Goal: Task Accomplishment & Management: Manage account settings

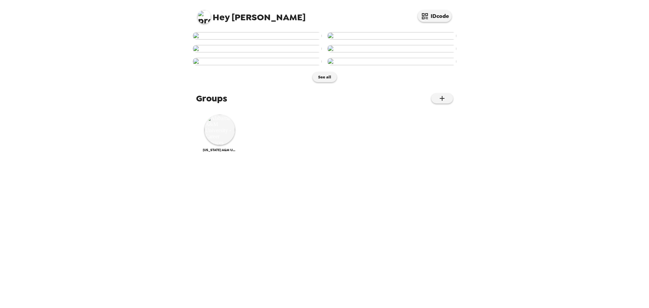
scroll to position [276, 0]
click at [221, 145] on img at bounding box center [220, 130] width 30 height 30
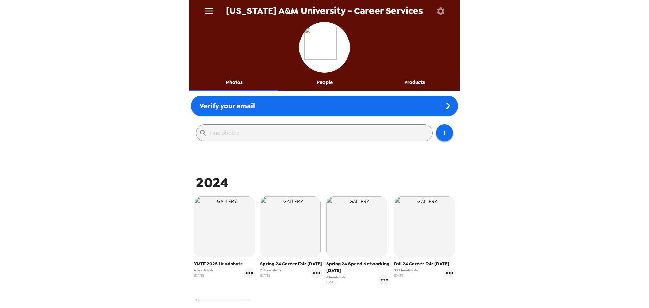
click at [209, 11] on icon "menu" at bounding box center [209, 10] width 8 height 5
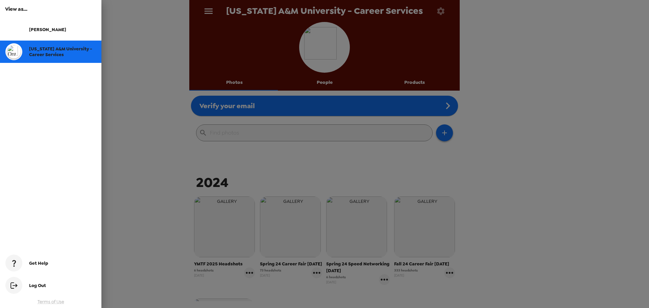
click at [474, 135] on div at bounding box center [324, 154] width 649 height 308
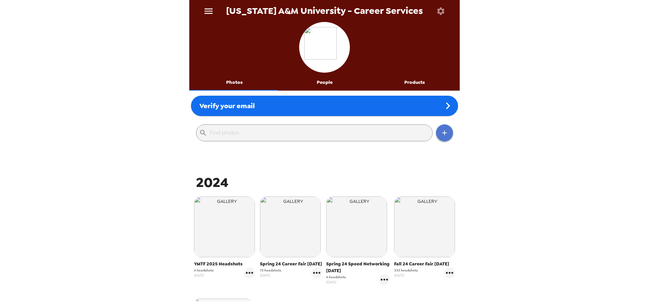
click at [441, 132] on icon "button" at bounding box center [445, 133] width 8 height 8
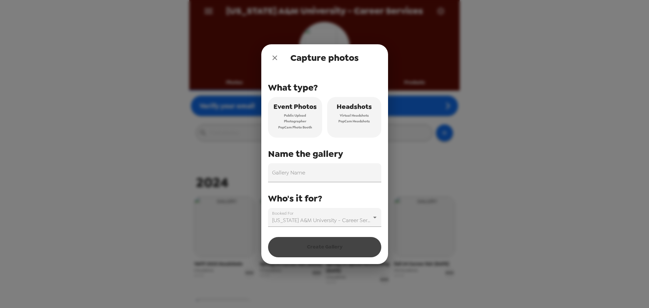
click at [367, 120] on span "PopCam Headshots" at bounding box center [354, 121] width 31 height 6
click at [325, 171] on input "Gallery Name" at bounding box center [324, 172] width 113 height 19
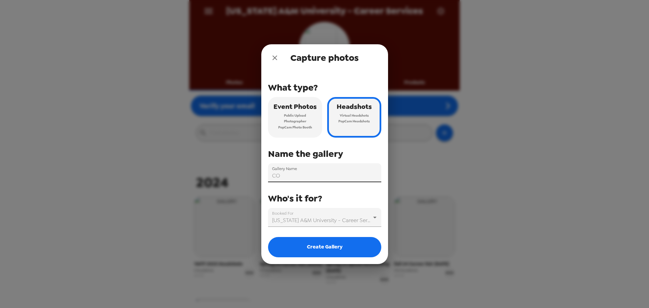
type input "C"
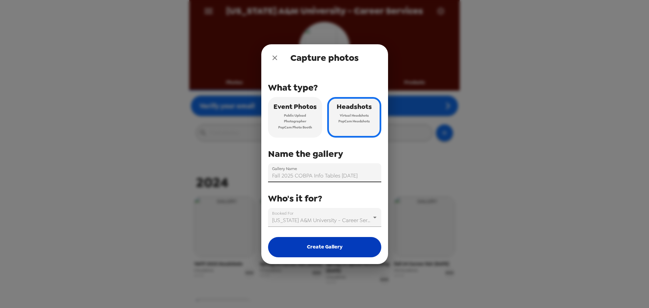
type input "Fall 2025 COBPA Info Tables [DATE]"
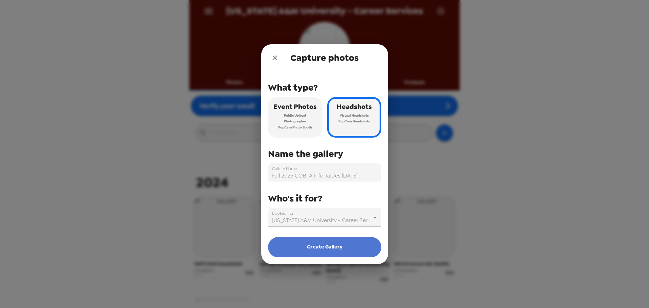
click at [325, 250] on button "Create Gallery" at bounding box center [324, 247] width 113 height 20
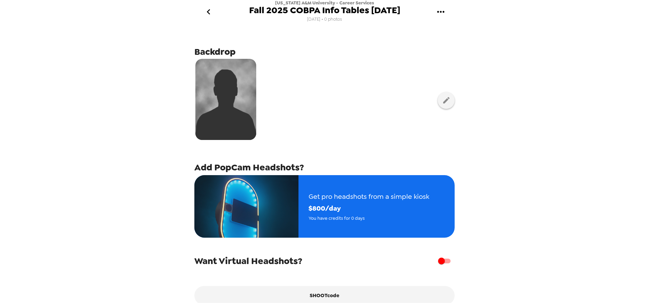
scroll to position [33, 0]
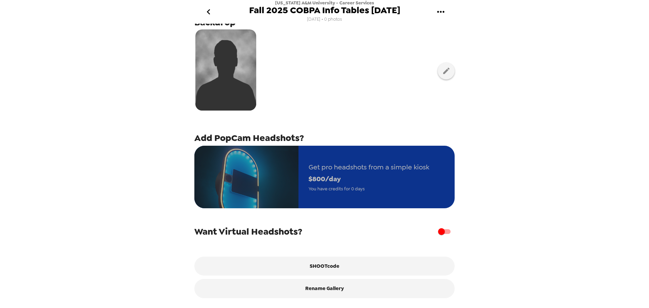
click at [404, 165] on span "Get pro headshots from a simple kiosk" at bounding box center [369, 167] width 121 height 12
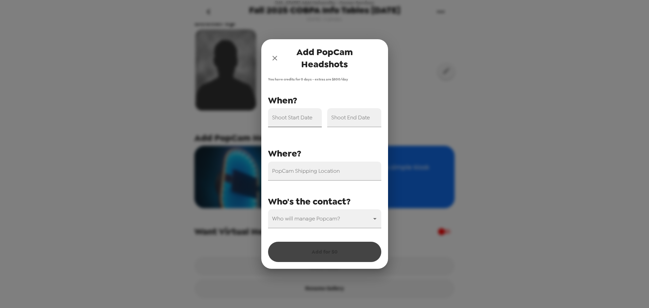
click at [295, 120] on input "Shoot Start Date" at bounding box center [295, 117] width 54 height 19
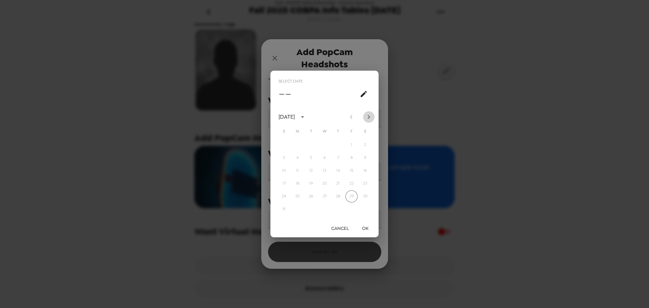
click at [369, 117] on icon "Next month" at bounding box center [369, 117] width 2 height 4
click at [311, 170] on button "14" at bounding box center [311, 171] width 12 height 12
type input "[DATE]"
click at [364, 231] on button "OK" at bounding box center [365, 228] width 22 height 13
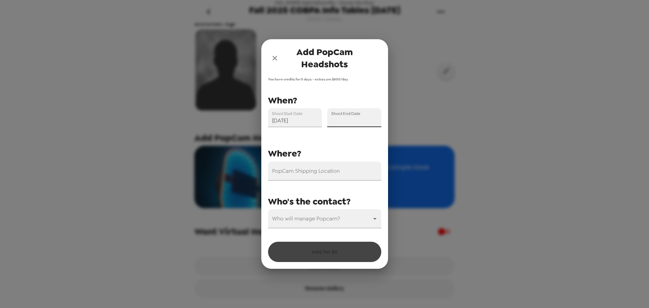
click at [345, 122] on input "Shoot End Date" at bounding box center [354, 117] width 54 height 19
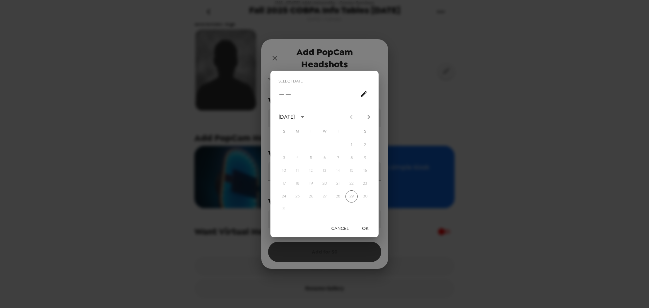
click at [364, 114] on button "Next month" at bounding box center [368, 116] width 11 height 11
click at [310, 171] on button "14" at bounding box center [311, 171] width 12 height 12
type input "[DATE]"
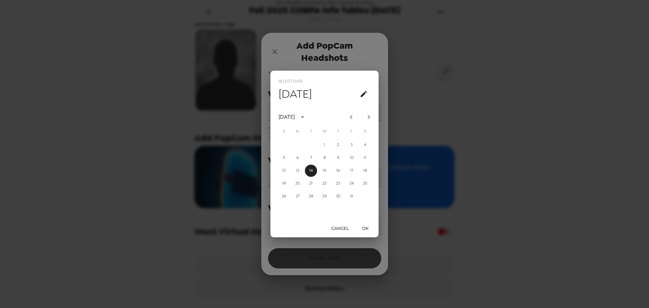
click at [367, 227] on button "OK" at bounding box center [365, 228] width 22 height 13
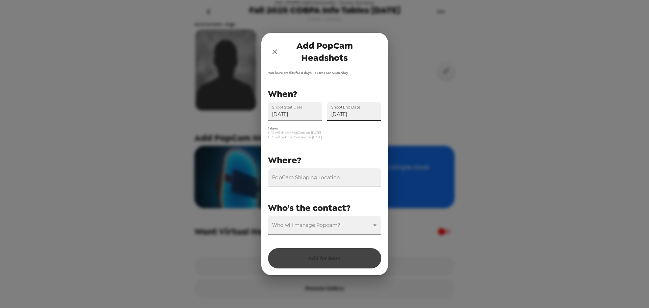
click at [313, 176] on div "PopCam Shipping Location" at bounding box center [324, 177] width 113 height 19
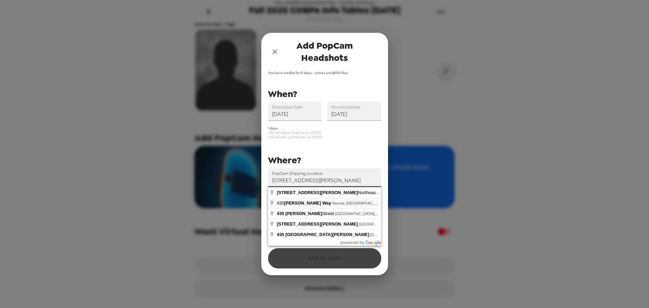
type input "[STREET_ADDRESS][PERSON_NAME]"
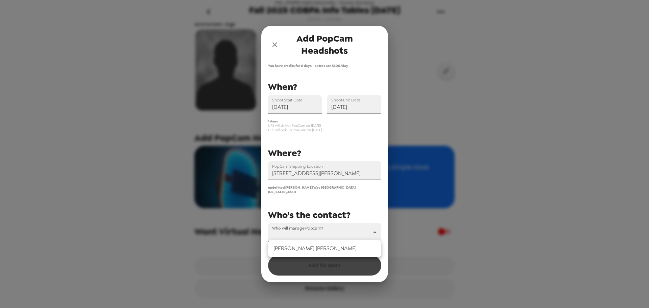
click at [309, 229] on body "Alabama A&M University - Career Services Fall 2025 COBPA Info Tables 10-14-25 8…" at bounding box center [324, 154] width 649 height 308
click at [310, 248] on li "[PERSON_NAME]" at bounding box center [324, 248] width 113 height 12
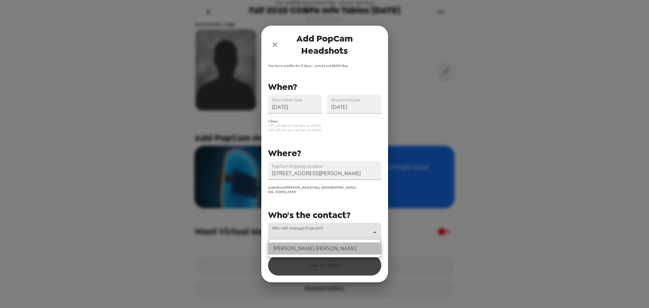
type input "47514"
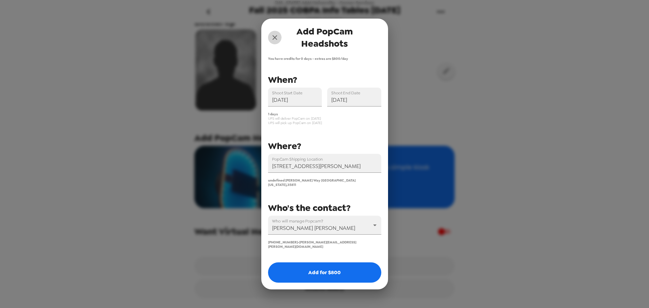
click at [276, 41] on icon "close" at bounding box center [275, 37] width 8 height 8
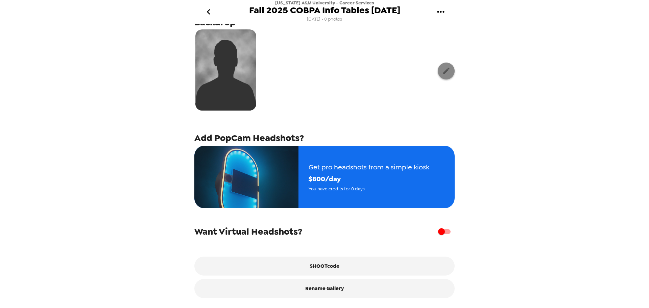
click at [438, 67] on button "button" at bounding box center [446, 71] width 17 height 17
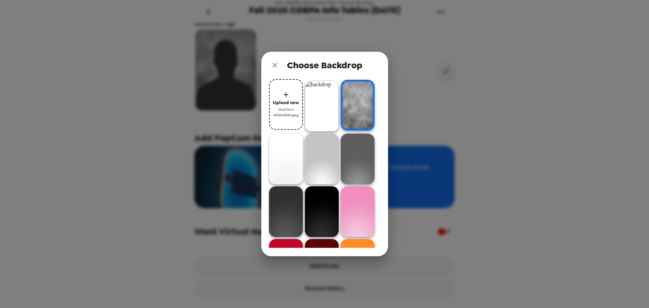
click at [425, 91] on div "Choose Backdrop Upload new Must be a 4000x5000 jpeg" at bounding box center [324, 154] width 649 height 308
click at [272, 64] on icon "close" at bounding box center [275, 65] width 8 height 8
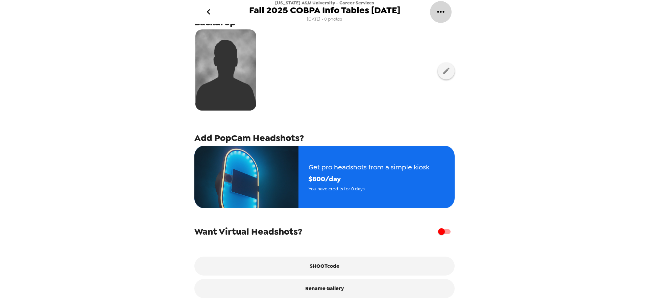
click at [438, 11] on icon "gallery menu" at bounding box center [441, 11] width 11 height 11
click at [448, 28] on span "Edit Shoot" at bounding box center [475, 32] width 56 height 8
click at [440, 10] on icon "gallery menu" at bounding box center [441, 11] width 11 height 11
click at [446, 36] on div at bounding box center [441, 32] width 12 height 8
click at [358, 89] on div at bounding box center [324, 70] width 260 height 85
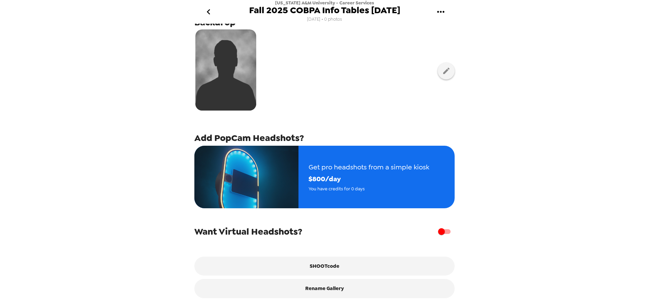
click at [213, 14] on icon "go back" at bounding box center [208, 11] width 11 height 11
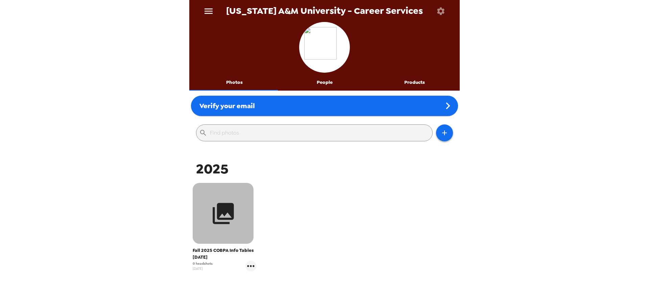
click at [217, 226] on button "button" at bounding box center [223, 213] width 61 height 61
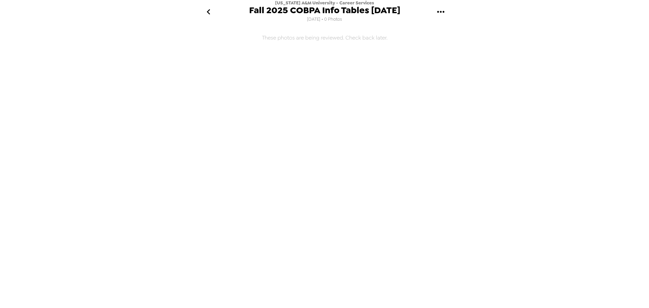
click at [211, 10] on icon "go back" at bounding box center [208, 11] width 11 height 11
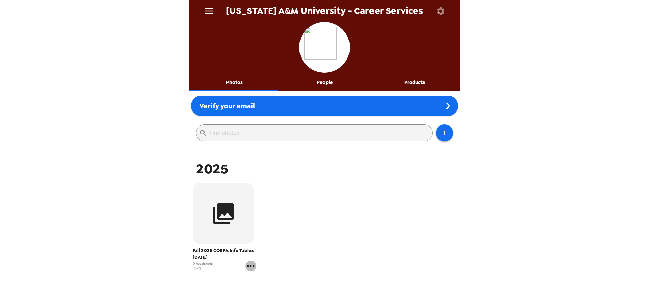
click at [246, 263] on icon "gallery menu" at bounding box center [251, 266] width 11 height 11
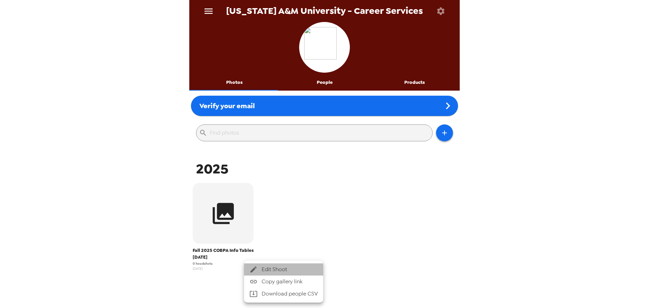
click at [252, 271] on icon at bounding box center [254, 269] width 6 height 6
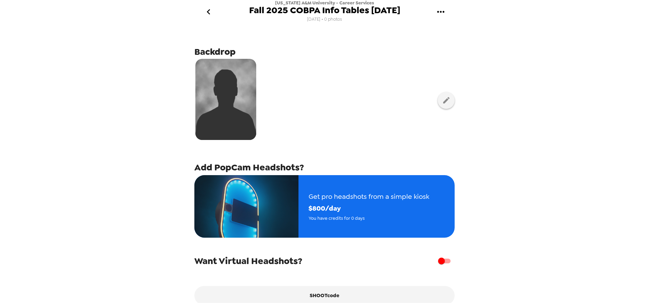
scroll to position [33, 0]
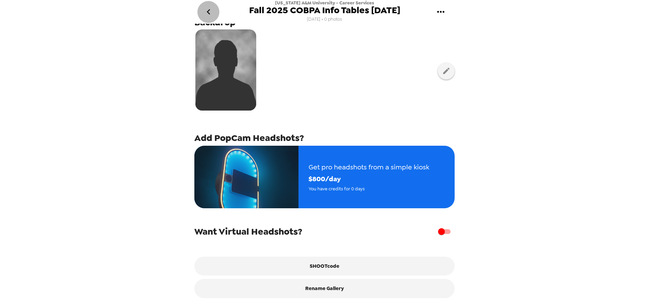
click at [210, 12] on icon "go back" at bounding box center [208, 11] width 11 height 11
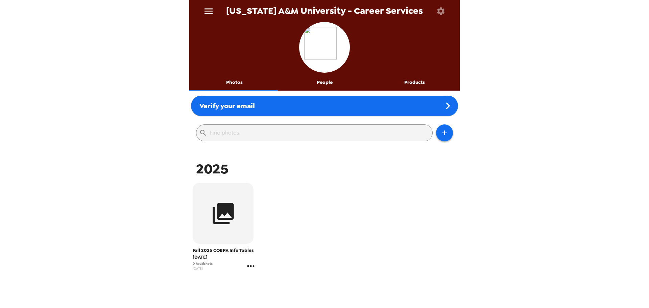
click at [248, 267] on icon "gallery menu" at bounding box center [251, 266] width 11 height 11
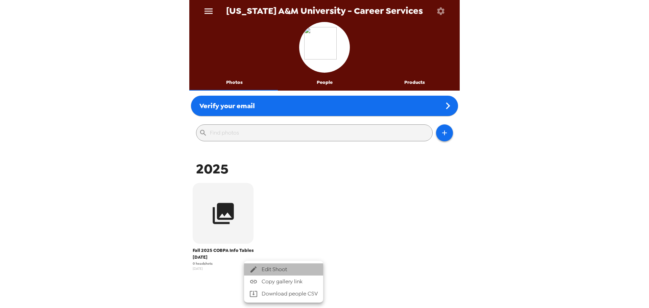
click at [265, 267] on span "Edit Shoot" at bounding box center [290, 269] width 56 height 8
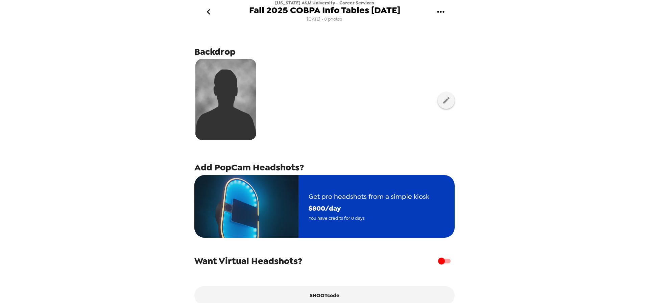
click at [282, 199] on img "button" at bounding box center [246, 206] width 104 height 63
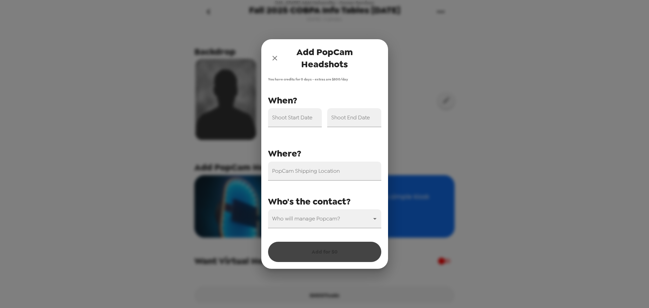
click at [237, 64] on div "Add PopCam Headshots You have credits for 0 days - extras are $ 800 /day PopCam…" at bounding box center [324, 154] width 649 height 308
click at [276, 59] on icon "close" at bounding box center [275, 58] width 8 height 8
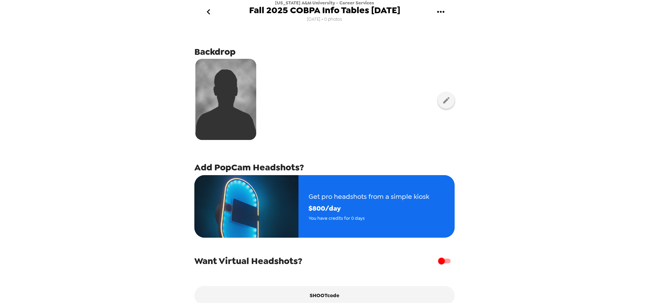
click at [210, 12] on icon "go back" at bounding box center [208, 11] width 11 height 11
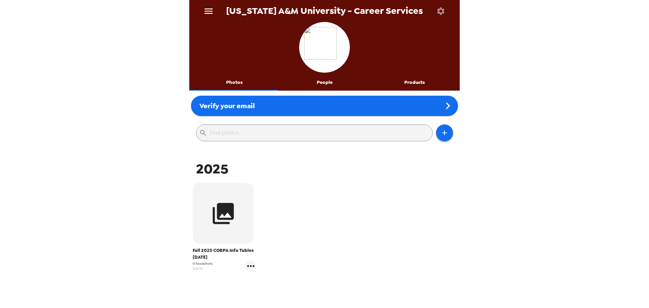
click at [414, 85] on button "Products" at bounding box center [415, 82] width 90 height 16
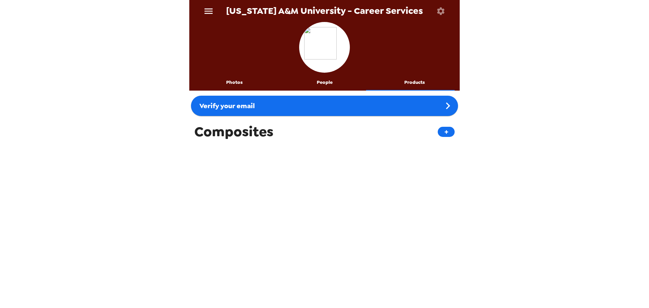
click at [234, 86] on button "Photos" at bounding box center [234, 82] width 90 height 16
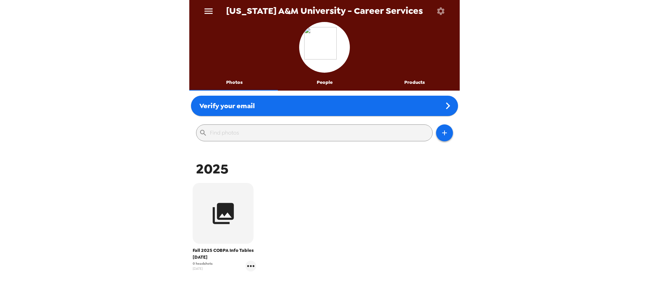
click at [321, 85] on button "People" at bounding box center [325, 82] width 90 height 16
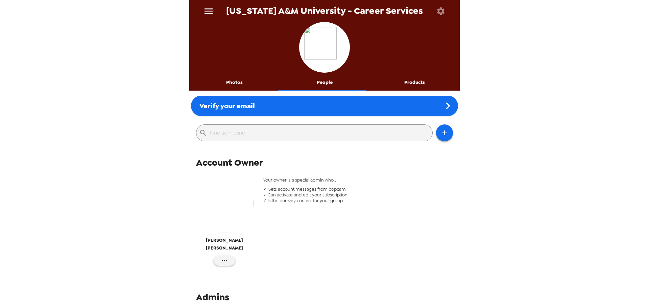
click at [242, 78] on button "Photos" at bounding box center [234, 82] width 90 height 16
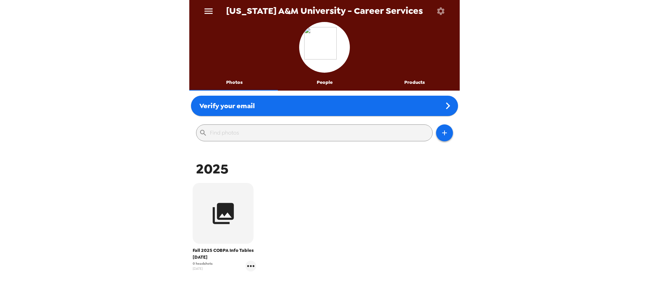
click at [210, 11] on icon "menu" at bounding box center [209, 10] width 8 height 5
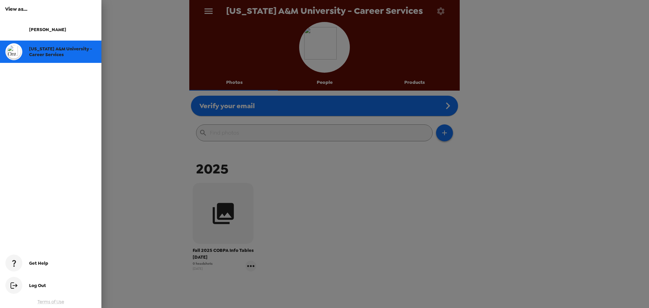
click at [212, 117] on div at bounding box center [324, 154] width 649 height 308
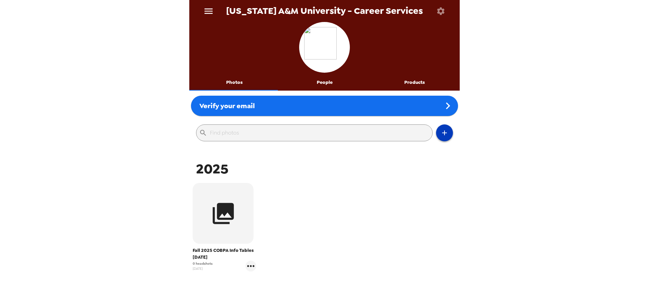
click at [441, 134] on icon "button" at bounding box center [445, 133] width 8 height 8
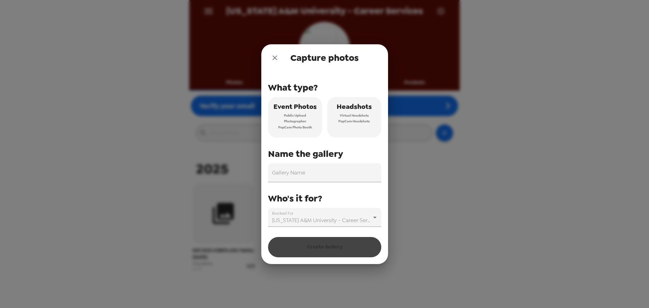
click at [351, 111] on span "Headshots" at bounding box center [354, 107] width 35 height 12
click at [305, 182] on input "Gallery Name" at bounding box center [324, 172] width 113 height 19
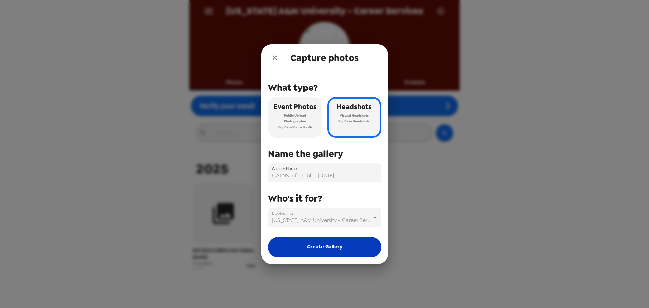
type input "CALNS Info Tables [DATE]"
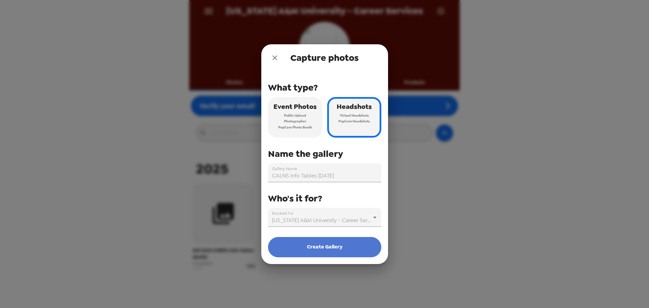
click at [330, 244] on button "Create Gallery" at bounding box center [324, 247] width 113 height 20
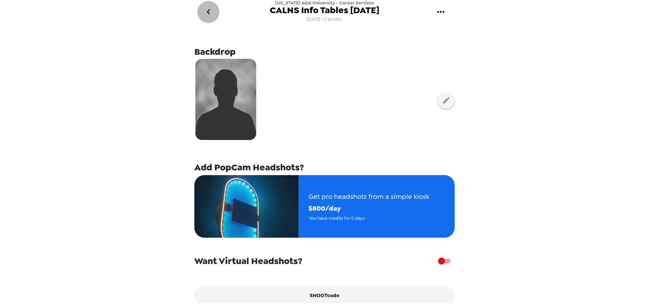
click at [213, 14] on icon "go back" at bounding box center [208, 11] width 11 height 11
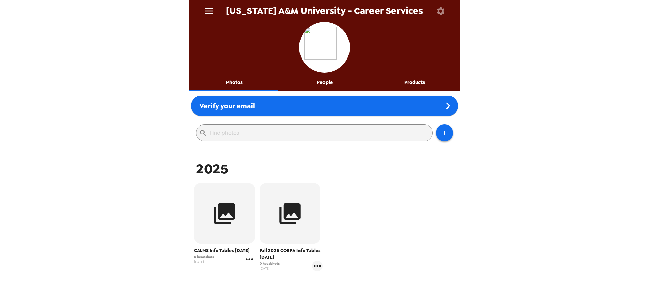
click at [247, 258] on icon "gallery menu" at bounding box center [249, 259] width 11 height 11
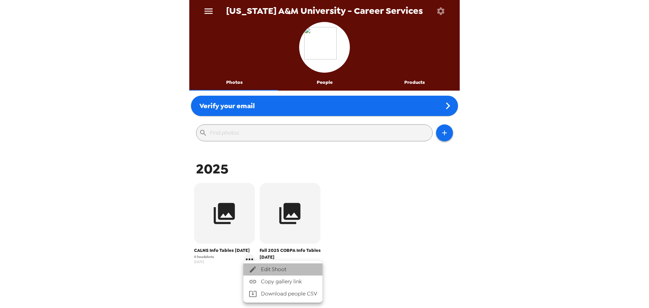
click at [265, 273] on span "Edit Shoot" at bounding box center [289, 269] width 56 height 8
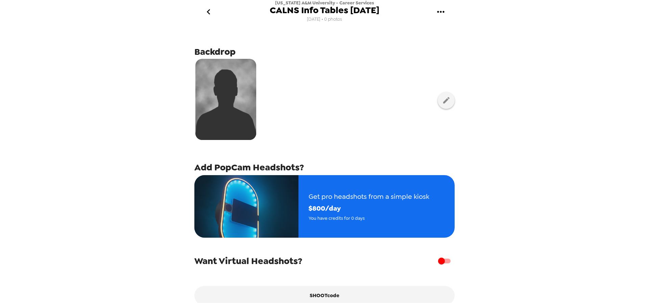
click at [285, 10] on span "CALNS Info Tables [DATE]" at bounding box center [325, 10] width 110 height 9
click at [262, 9] on div "Alabama A&M University - Career Services CALNS Info Tables 10-28-25 8/29/25 • 0…" at bounding box center [324, 12] width 271 height 24
drag, startPoint x: 274, startPoint y: 9, endPoint x: 372, endPoint y: 11, distance: 98.4
click at [274, 9] on span "CALNS Info Tables [DATE]" at bounding box center [325, 10] width 110 height 9
click at [436, 7] on icon "gallery menu" at bounding box center [441, 11] width 11 height 11
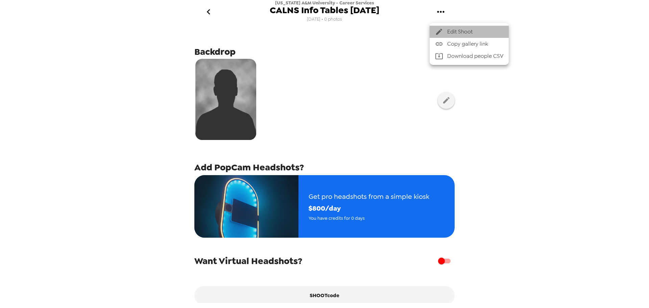
click at [437, 29] on icon at bounding box center [439, 32] width 8 height 8
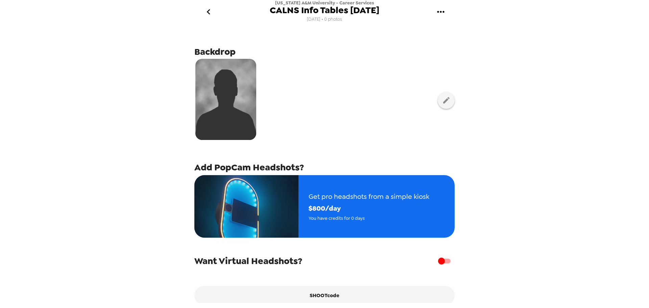
click at [308, 11] on span "CALNS Info Tables [DATE]" at bounding box center [325, 10] width 110 height 9
click at [249, 10] on div "Alabama A&M University - Career Services CALNS Info Tables 10-28-25 8/29/25 • 0…" at bounding box center [324, 12] width 271 height 24
click at [208, 17] on icon "go back" at bounding box center [208, 11] width 11 height 11
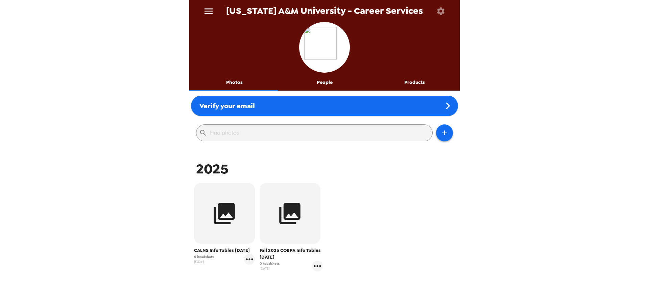
click at [242, 262] on div "0 headshots 8/29/25" at bounding box center [224, 259] width 61 height 11
click at [247, 262] on icon "gallery menu" at bounding box center [249, 259] width 11 height 11
click at [381, 241] on div at bounding box center [324, 154] width 649 height 308
click at [198, 220] on button "button" at bounding box center [224, 213] width 61 height 61
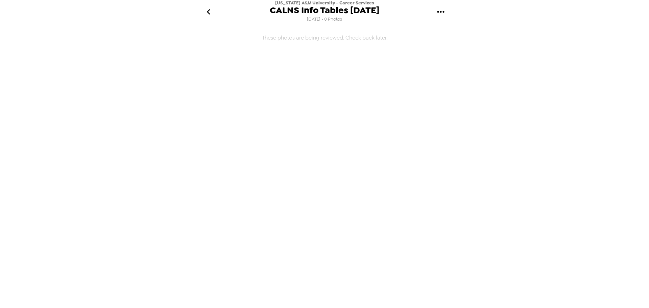
click at [447, 11] on button "gallery menu" at bounding box center [441, 12] width 22 height 22
click at [202, 13] on div at bounding box center [324, 154] width 649 height 308
click at [208, 13] on icon "go back" at bounding box center [208, 11] width 3 height 5
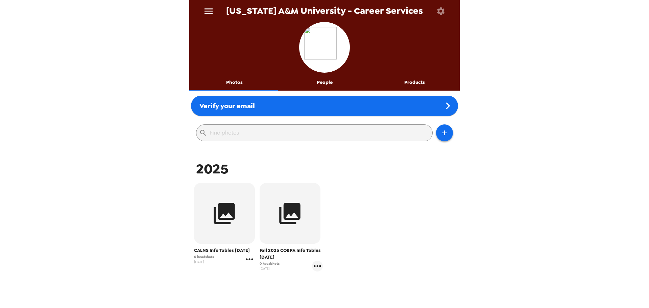
click at [253, 259] on icon "gallery menu" at bounding box center [249, 259] width 11 height 11
click at [258, 266] on div at bounding box center [255, 269] width 12 height 8
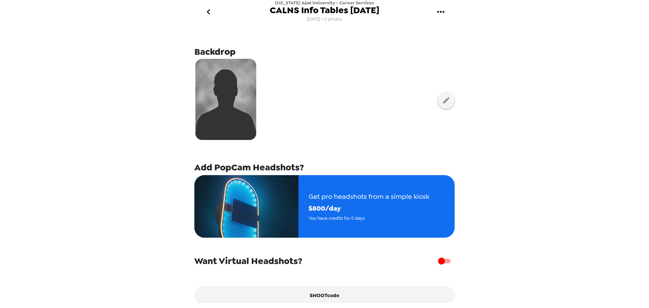
click at [438, 20] on button "gallery menu" at bounding box center [441, 12] width 22 height 22
click at [443, 32] on icon at bounding box center [439, 32] width 8 height 8
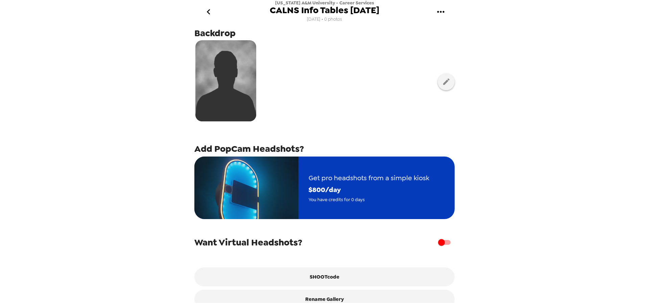
scroll to position [33, 0]
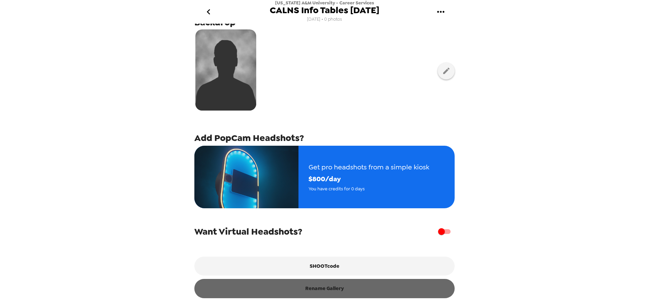
click at [337, 293] on button "Rename Gallery" at bounding box center [324, 288] width 260 height 19
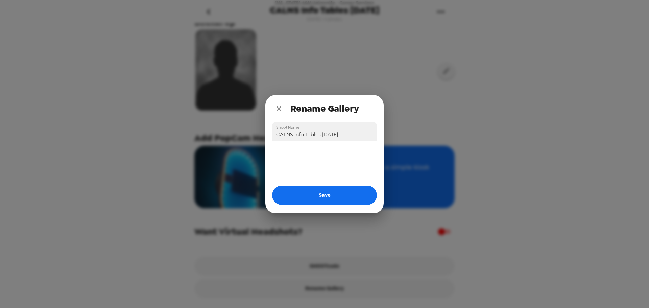
click at [275, 135] on input "CALNS Info Tables [DATE]" at bounding box center [324, 131] width 105 height 19
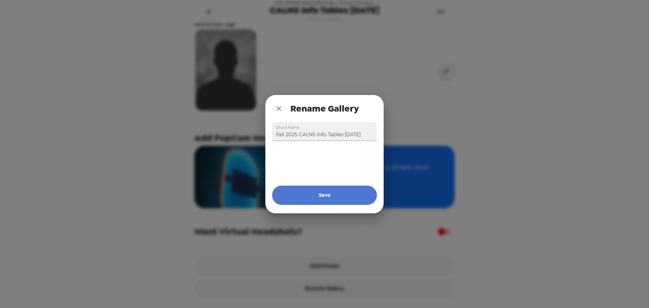
click at [340, 186] on button "Save" at bounding box center [324, 195] width 105 height 19
type input "CALNS Info Tables [DATE]"
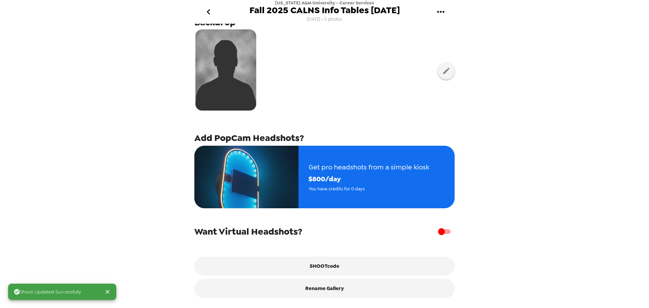
click at [213, 12] on icon "go back" at bounding box center [208, 11] width 11 height 11
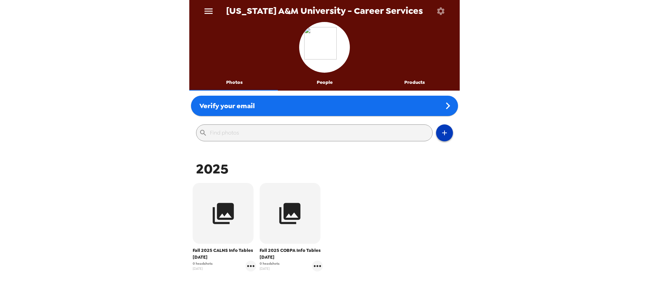
click at [438, 138] on button "button" at bounding box center [444, 132] width 17 height 17
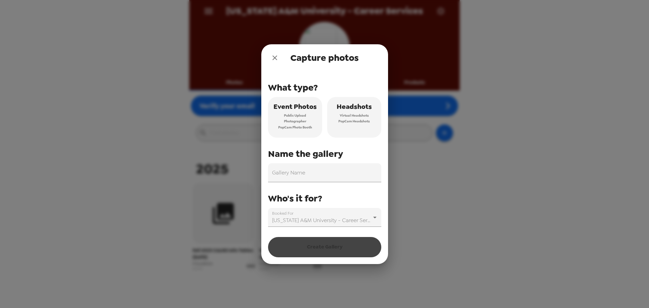
click at [356, 122] on span "PopCam Headshots" at bounding box center [354, 121] width 31 height 6
click at [336, 172] on input "Gallery Name" at bounding box center [324, 172] width 113 height 19
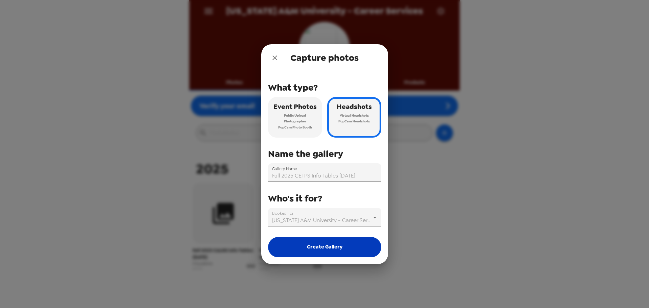
type input "Fall 2025 CETPS Info Tables [DATE]"
click at [329, 247] on button "Create Gallery" at bounding box center [324, 247] width 113 height 20
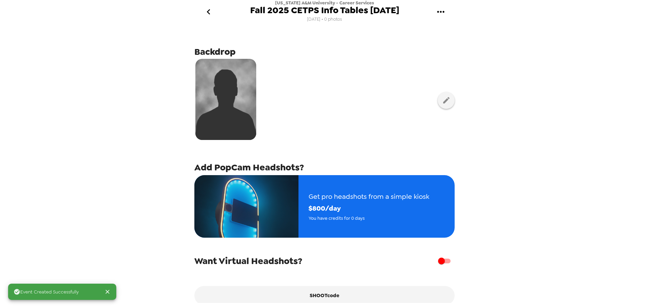
click at [205, 9] on icon "go back" at bounding box center [208, 11] width 11 height 11
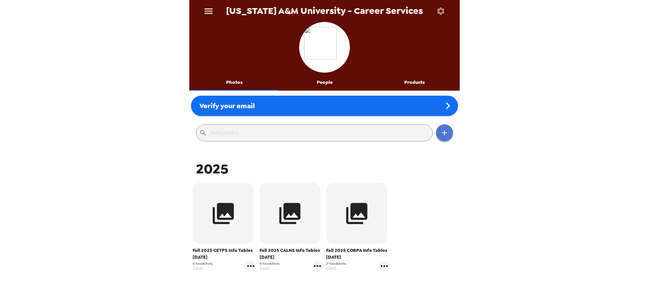
click at [441, 132] on icon "button" at bounding box center [445, 133] width 8 height 8
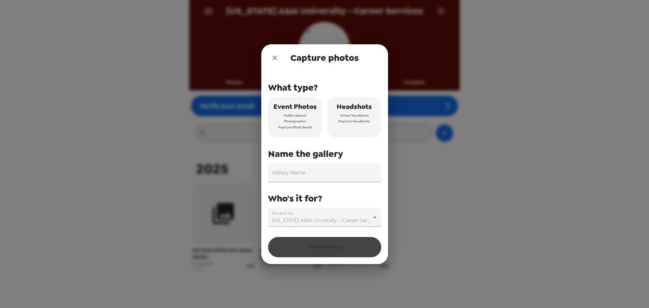
click at [343, 122] on span "PopCam Headshots" at bounding box center [354, 121] width 31 height 6
click at [317, 179] on input "Gallery Name" at bounding box center [324, 172] width 113 height 19
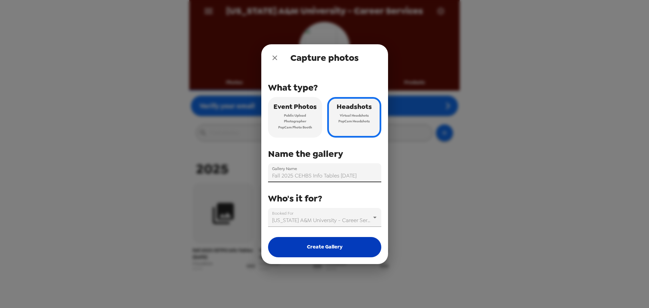
type input "Fall 2025 CEHBS Info Tables [DATE]"
click at [320, 246] on button "Create Gallery" at bounding box center [324, 247] width 113 height 20
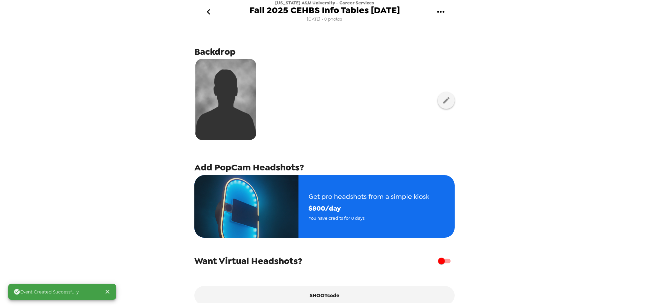
click at [211, 14] on icon "go back" at bounding box center [208, 11] width 11 height 11
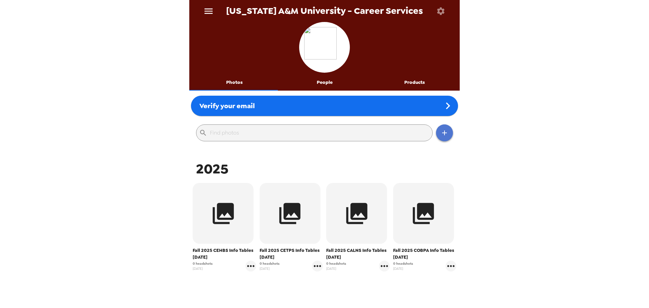
click at [442, 134] on icon "button" at bounding box center [445, 133] width 8 height 8
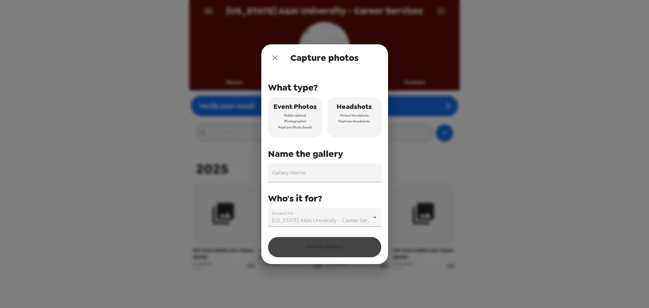
click at [351, 116] on span "Virtual Headshots" at bounding box center [354, 116] width 29 height 6
click at [325, 175] on input "Gallery Name" at bounding box center [324, 172] width 113 height 19
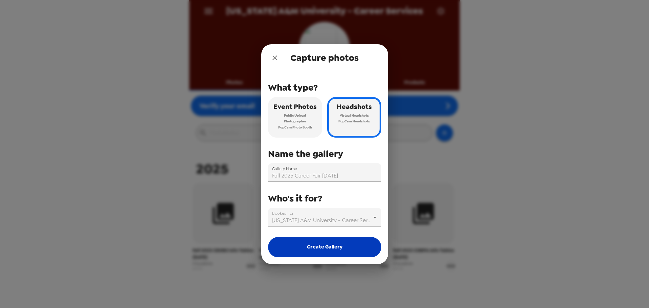
type input "Fall 2025 Career Fair [DATE]"
click at [365, 249] on button "Create Gallery" at bounding box center [324, 247] width 113 height 20
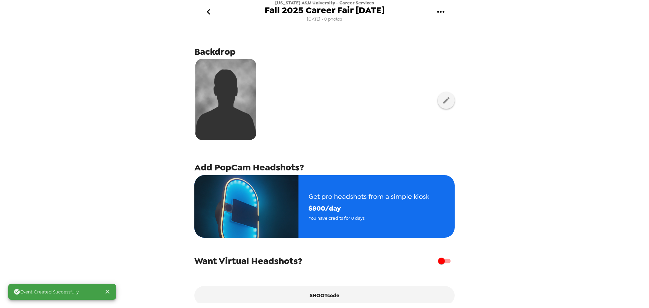
click at [215, 14] on button "go back" at bounding box center [208, 12] width 22 height 22
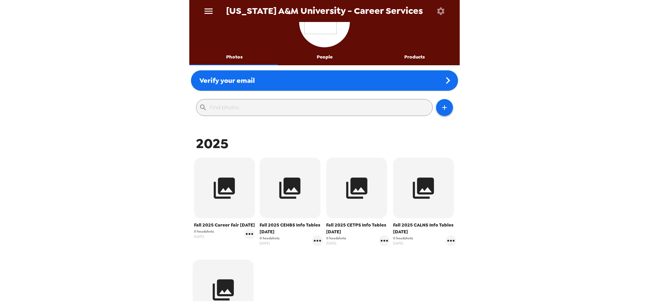
scroll to position [68, 0]
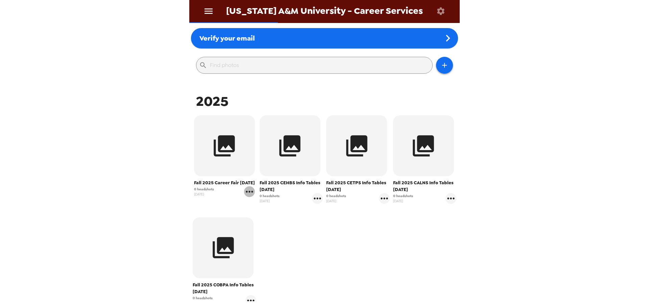
click at [253, 192] on icon "gallery menu" at bounding box center [249, 192] width 7 height 2
click at [265, 208] on span "Edit Shoot" at bounding box center [290, 206] width 56 height 8
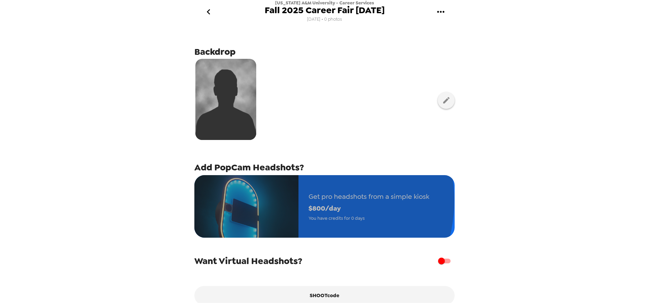
click at [300, 200] on div "Get pro headshots from a simple kiosk $ 800 /day You have credits for 0 days" at bounding box center [369, 207] width 141 height 52
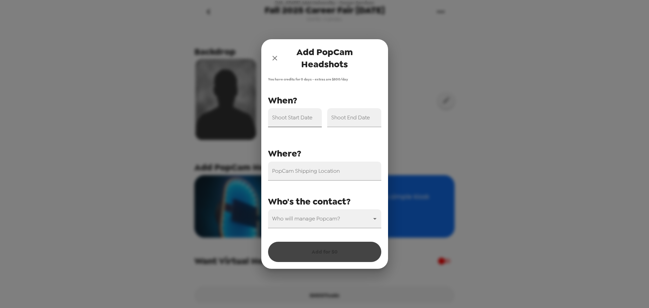
click at [307, 117] on input "Shoot Start Date" at bounding box center [295, 117] width 54 height 19
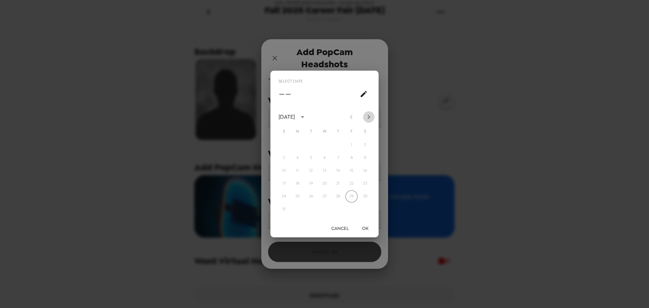
click at [372, 118] on icon "Next month" at bounding box center [369, 117] width 8 height 8
click at [339, 186] on button "25" at bounding box center [338, 184] width 12 height 12
type input "[DATE]"
click at [366, 226] on button "OK" at bounding box center [365, 228] width 22 height 13
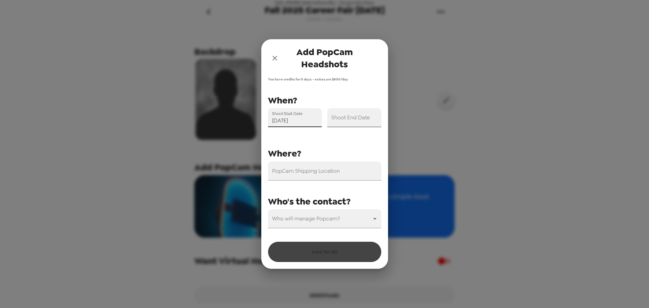
click at [350, 122] on input "Shoot End Date" at bounding box center [354, 117] width 54 height 19
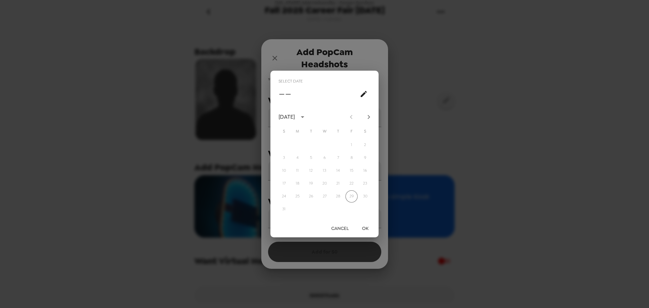
drag, startPoint x: 367, startPoint y: 117, endPoint x: 367, endPoint y: 121, distance: 3.7
click at [367, 117] on icon "Next month" at bounding box center [369, 117] width 8 height 8
click at [340, 183] on button "25" at bounding box center [338, 184] width 12 height 12
type input "[DATE]"
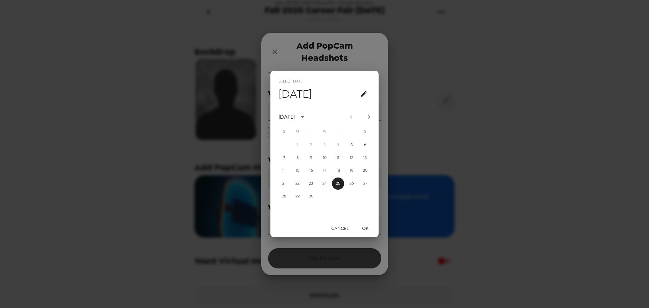
click at [371, 231] on button "OK" at bounding box center [365, 228] width 22 height 13
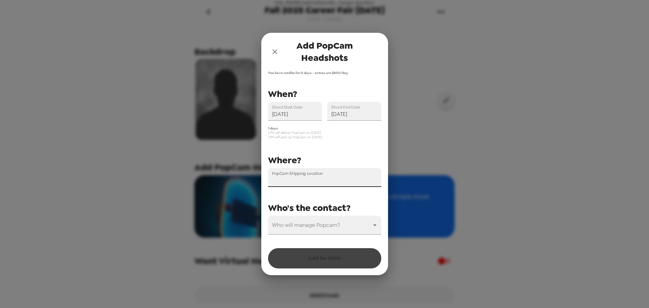
click at [298, 174] on div "PopCam Shipping Location" at bounding box center [324, 177] width 113 height 19
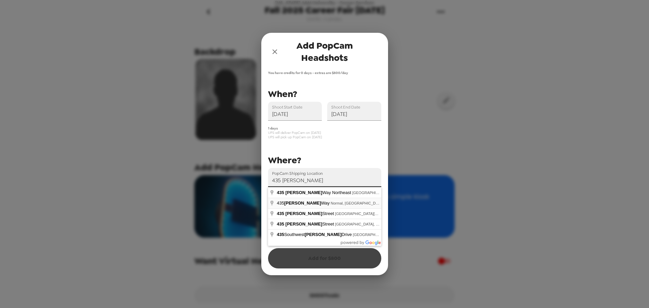
type input "[STREET_ADDRESS][PERSON_NAME]"
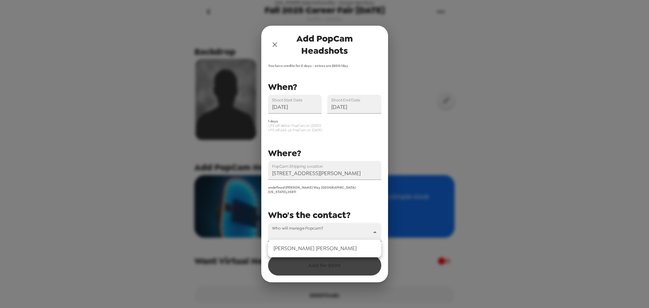
click at [300, 232] on body "Alabama A&M University - Career Services Fall 2025 Career Fair 9-25-25 8/29/25 …" at bounding box center [324, 154] width 649 height 308
click at [300, 254] on li "[PERSON_NAME]" at bounding box center [324, 248] width 113 height 12
type input "47514"
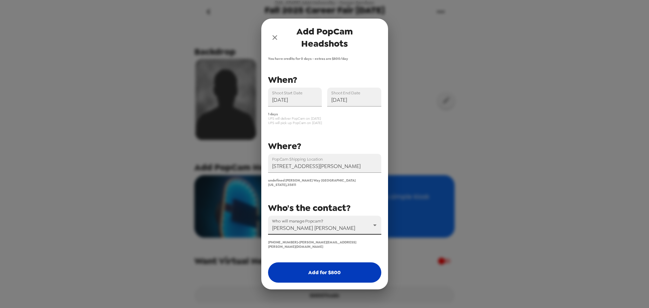
click at [303, 267] on button "Add for $ 800" at bounding box center [324, 272] width 113 height 20
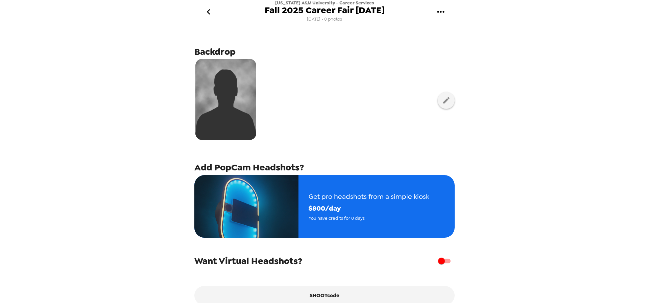
click at [205, 14] on icon "go back" at bounding box center [208, 11] width 11 height 11
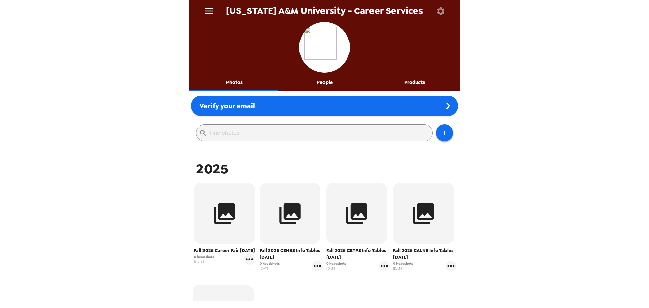
click at [339, 81] on button "People" at bounding box center [325, 82] width 90 height 16
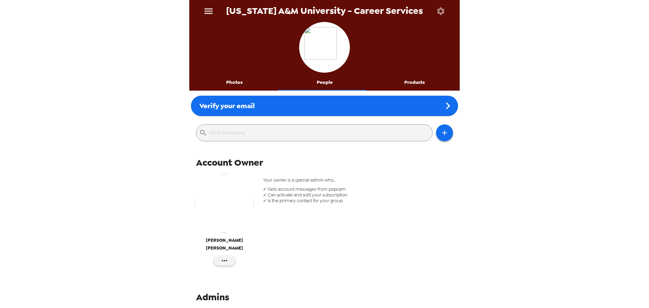
click at [450, 135] on div "​" at bounding box center [324, 133] width 271 height 30
click at [441, 136] on icon "button" at bounding box center [445, 133] width 8 height 8
click at [420, 167] on div at bounding box center [324, 154] width 649 height 308
click at [417, 88] on button "Products" at bounding box center [415, 82] width 90 height 16
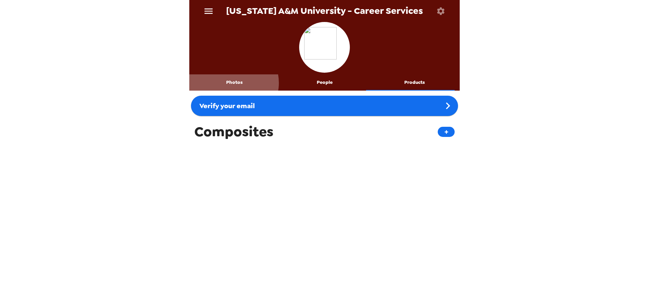
click at [232, 83] on button "Photos" at bounding box center [234, 82] width 90 height 16
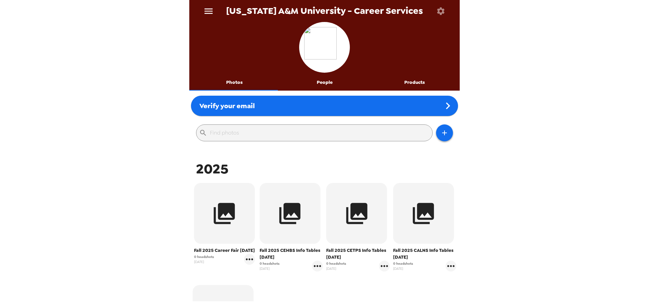
scroll to position [101, 0]
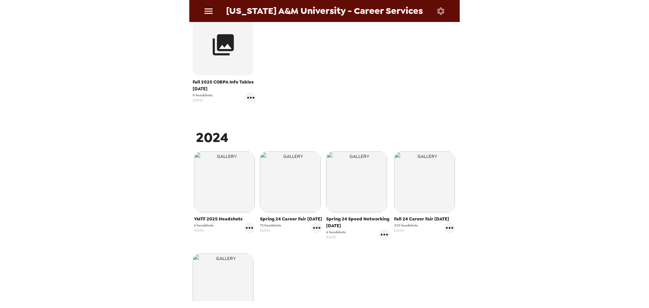
scroll to position [34, 0]
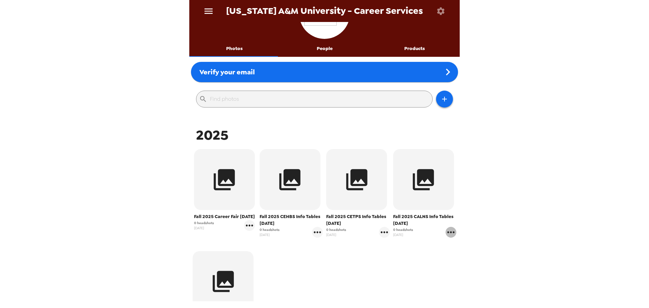
click at [447, 232] on icon "gallery menu" at bounding box center [450, 232] width 7 height 2
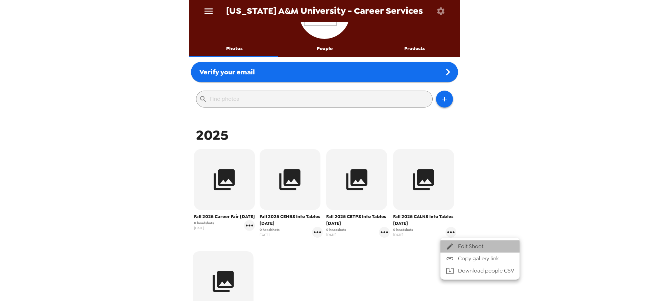
click at [463, 249] on span "Edit Shoot" at bounding box center [486, 246] width 56 height 8
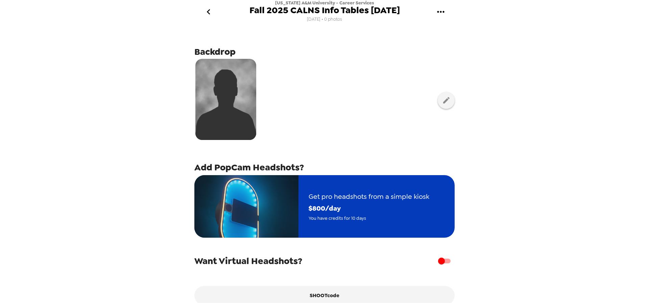
click at [392, 196] on span "Get pro headshots from a simple kiosk" at bounding box center [369, 197] width 121 height 12
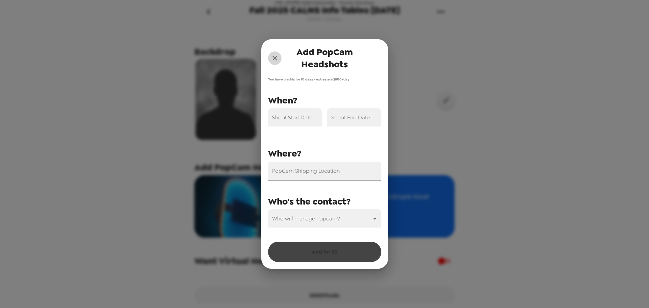
click at [271, 58] on icon "close" at bounding box center [275, 58] width 8 height 8
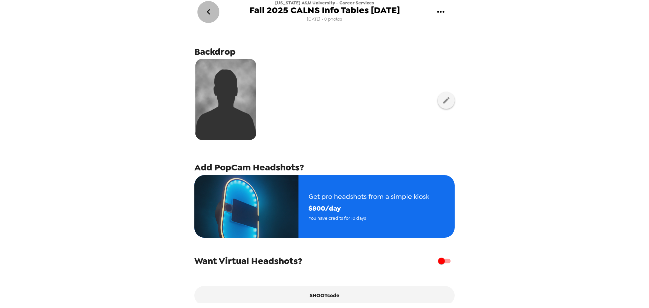
click at [211, 9] on icon "go back" at bounding box center [208, 11] width 11 height 11
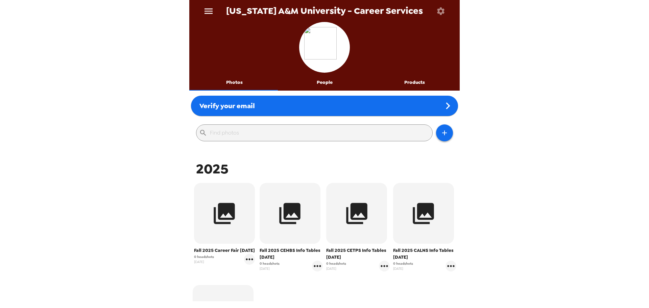
click at [392, 205] on div "Fall 2025 CALNS Info Tables [DATE] 0 headshots [DATE]" at bounding box center [425, 227] width 67 height 92
click at [379, 268] on icon "gallery menu" at bounding box center [384, 266] width 11 height 11
click at [348, 286] on div at bounding box center [324, 154] width 649 height 308
click at [447, 266] on icon "gallery menu" at bounding box center [450, 266] width 7 height 2
click at [377, 286] on div at bounding box center [324, 154] width 649 height 308
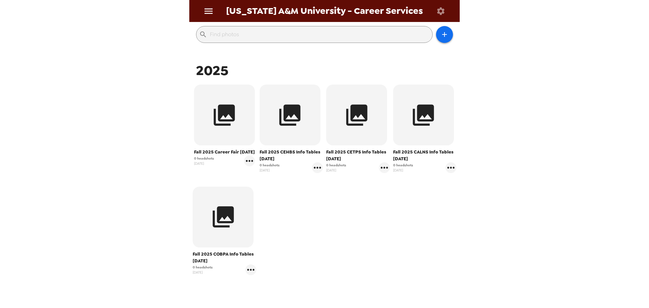
scroll to position [101, 0]
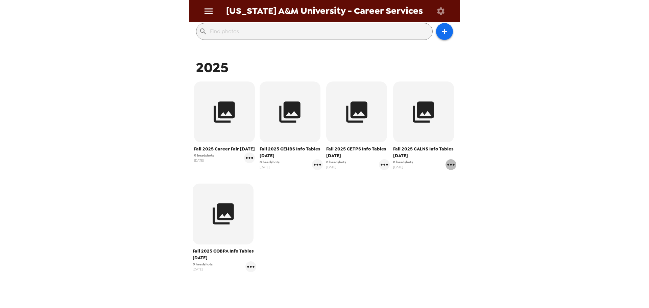
click at [448, 165] on icon "gallery menu" at bounding box center [450, 165] width 7 height 2
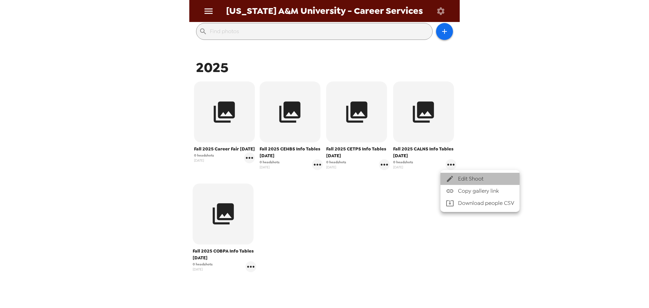
click at [457, 179] on div at bounding box center [452, 179] width 12 height 8
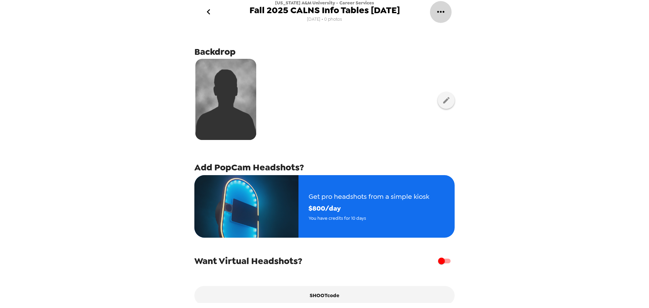
click at [438, 6] on button "gallery menu" at bounding box center [441, 12] width 22 height 22
click at [382, 92] on div at bounding box center [324, 154] width 649 height 308
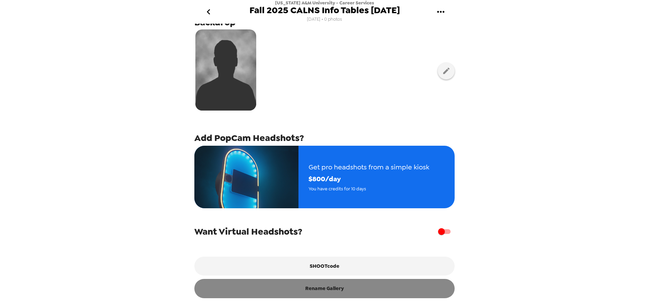
scroll to position [33, 0]
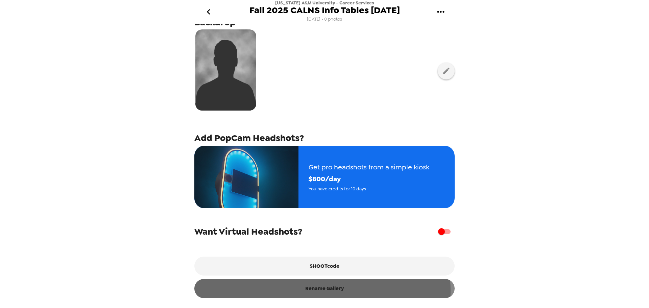
click at [318, 290] on button "Rename Gallery" at bounding box center [324, 288] width 260 height 19
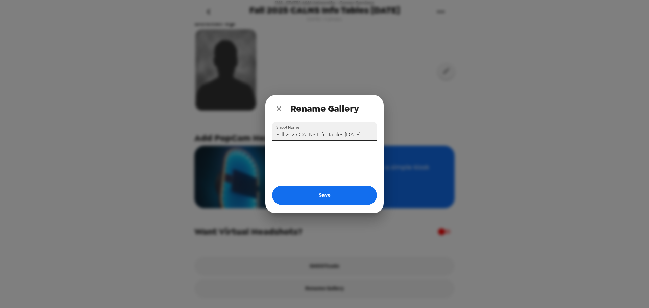
click at [316, 134] on input "Fall 2025 CALNS Info Tables [DATE]" at bounding box center [324, 131] width 105 height 19
click at [359, 195] on button "Save" at bounding box center [324, 195] width 105 height 19
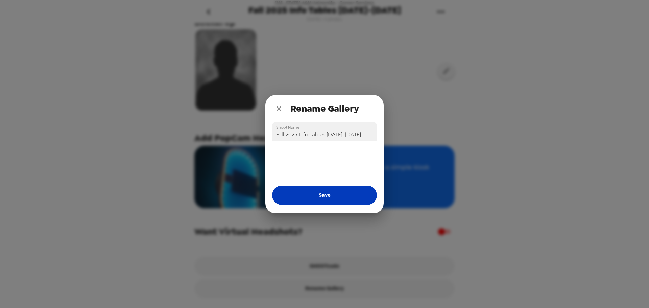
type input "Fall 2025 CALNS Info Tables [DATE]"
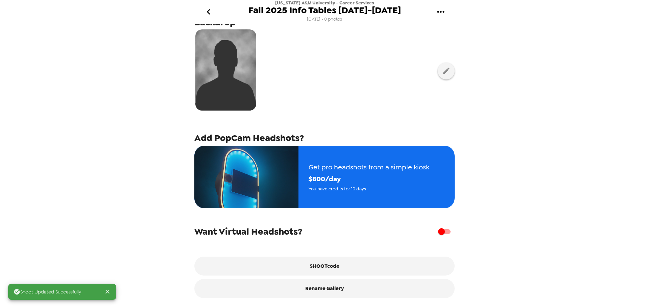
click at [209, 4] on button "go back" at bounding box center [208, 12] width 22 height 22
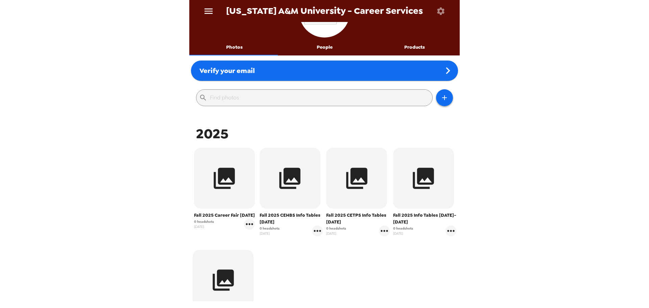
scroll to position [68, 0]
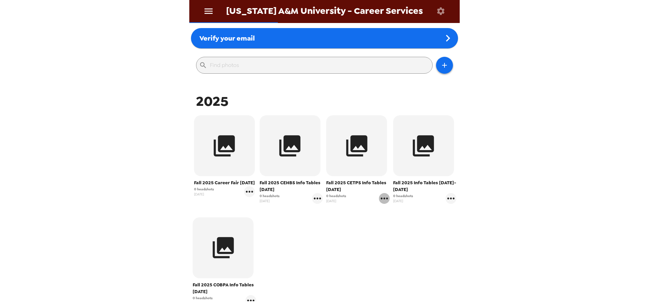
click at [385, 199] on icon "gallery menu" at bounding box center [384, 198] width 11 height 11
click at [388, 214] on icon at bounding box center [384, 213] width 8 height 8
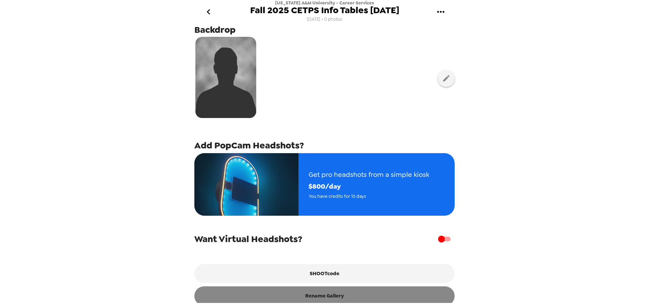
scroll to position [33, 0]
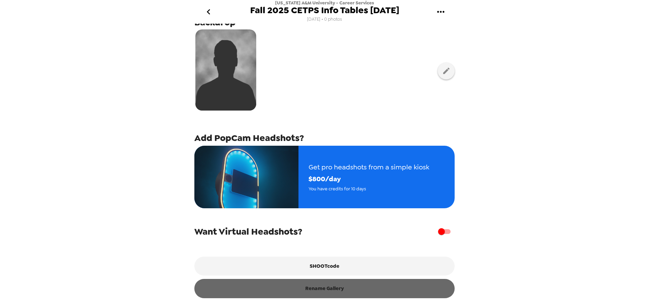
click at [329, 290] on button "Rename Gallery" at bounding box center [324, 288] width 260 height 19
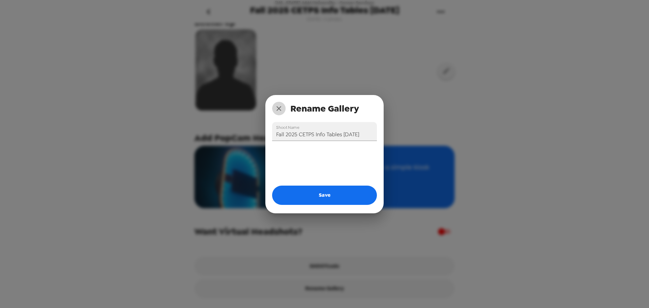
click at [279, 105] on icon "close" at bounding box center [279, 108] width 8 height 8
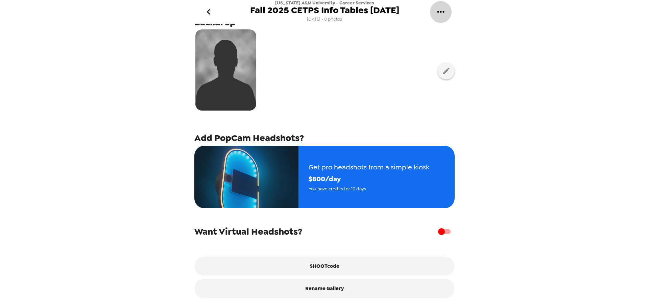
click at [441, 11] on icon "gallery menu" at bounding box center [440, 12] width 7 height 2
click at [287, 231] on div at bounding box center [324, 154] width 649 height 308
click at [211, 15] on icon "go back" at bounding box center [208, 11] width 11 height 11
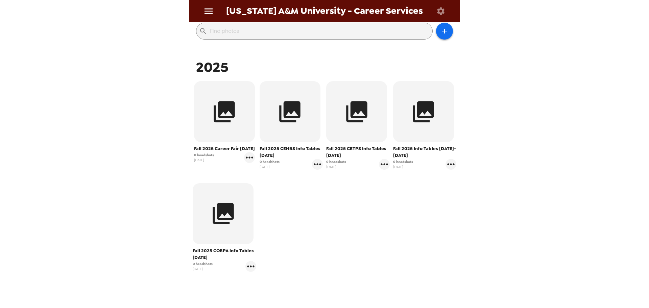
scroll to position [101, 0]
click at [446, 167] on icon "gallery menu" at bounding box center [451, 164] width 11 height 11
click at [467, 182] on span "Edit Shoot" at bounding box center [486, 179] width 56 height 8
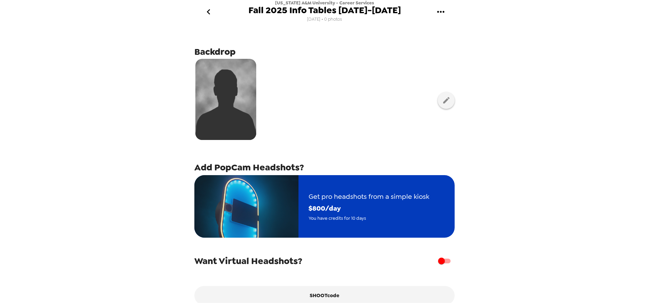
click at [344, 200] on span "Get pro headshots from a simple kiosk" at bounding box center [369, 197] width 121 height 12
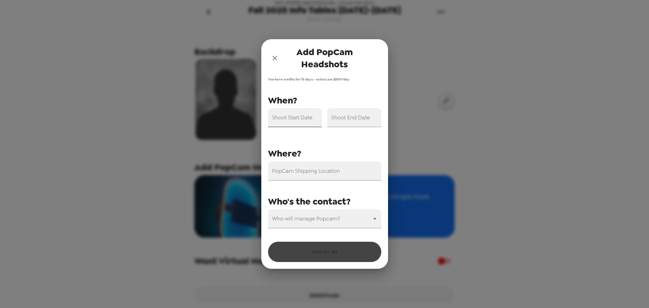
click at [292, 113] on div "Shoot Start Date" at bounding box center [295, 117] width 54 height 19
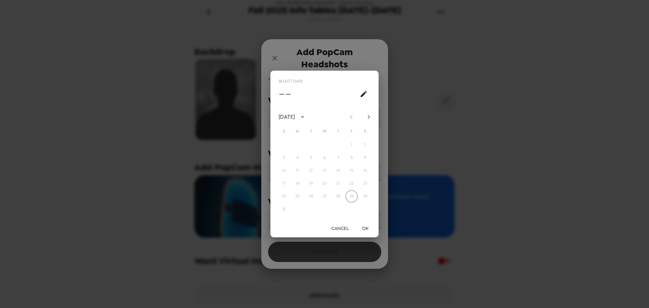
click at [369, 115] on icon "Next month" at bounding box center [369, 117] width 8 height 8
click at [315, 197] on button "28" at bounding box center [311, 196] width 12 height 12
type input "[DATE]"
click at [361, 223] on button "OK" at bounding box center [365, 228] width 22 height 13
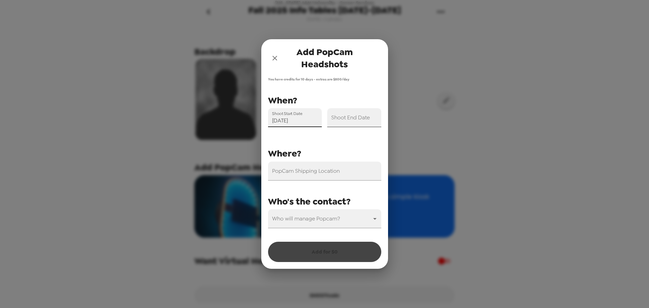
click at [370, 120] on input "Shoot End Date" at bounding box center [354, 117] width 54 height 19
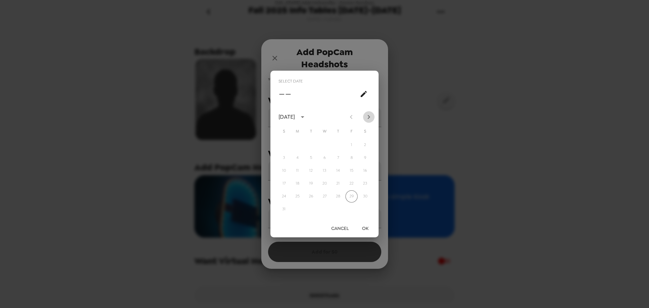
click at [368, 114] on icon "Next month" at bounding box center [369, 117] width 8 height 8
click at [366, 119] on icon "Next month" at bounding box center [369, 117] width 8 height 8
click at [338, 195] on button "30" at bounding box center [338, 196] width 12 height 12
type input "[DATE]"
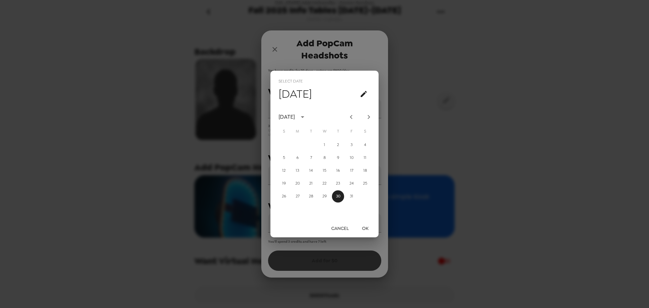
click at [366, 232] on button "OK" at bounding box center [365, 228] width 22 height 13
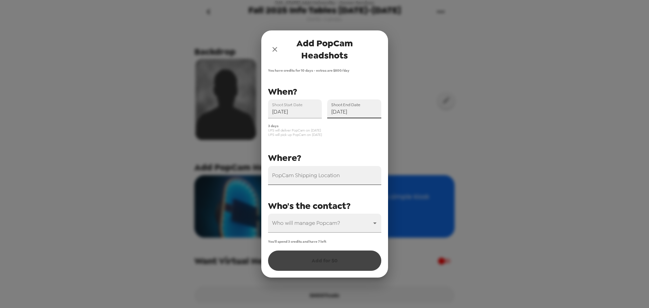
click at [313, 175] on div "PopCam Shipping Location" at bounding box center [324, 175] width 113 height 19
click at [313, 179] on input "PopCam Shipping Location" at bounding box center [324, 175] width 113 height 19
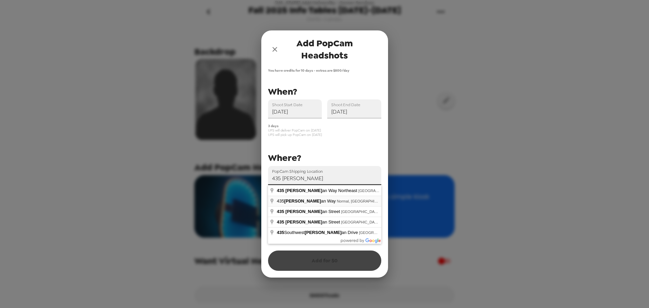
type input "[STREET_ADDRESS][PERSON_NAME]"
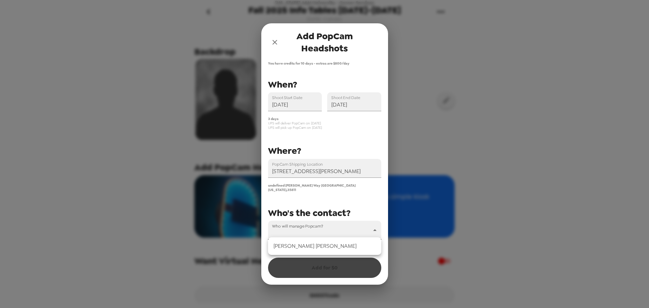
click at [344, 230] on body "[US_STATE] A&M University - Career Services Fall 2025 Info Tables [DATE]-[DATE]…" at bounding box center [324, 154] width 649 height 308
click at [324, 248] on li "[PERSON_NAME]" at bounding box center [324, 246] width 113 height 12
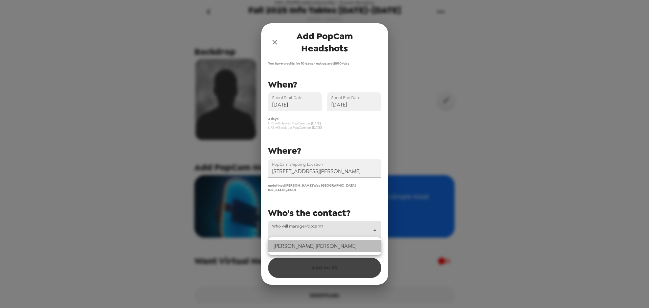
type input "47514"
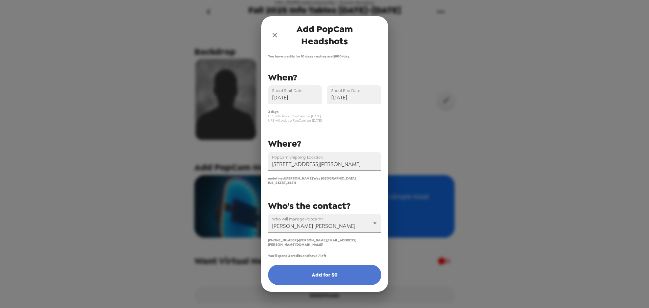
click at [319, 270] on button "Add for $ 0" at bounding box center [324, 275] width 113 height 20
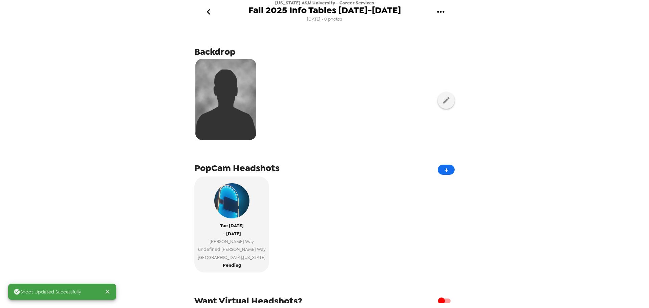
click at [209, 14] on icon "go back" at bounding box center [208, 11] width 3 height 5
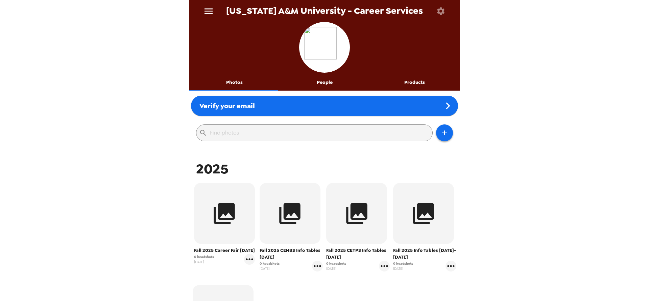
scroll to position [68, 0]
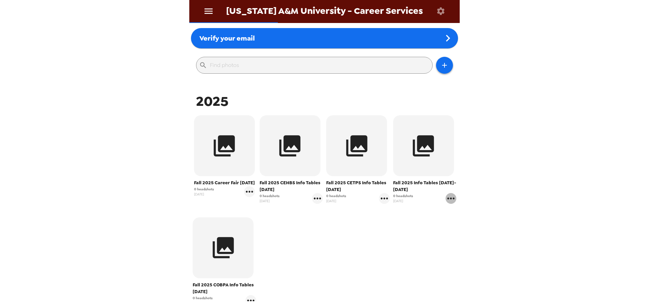
click at [447, 194] on icon "gallery menu" at bounding box center [451, 198] width 11 height 11
click at [452, 213] on icon at bounding box center [450, 213] width 8 height 8
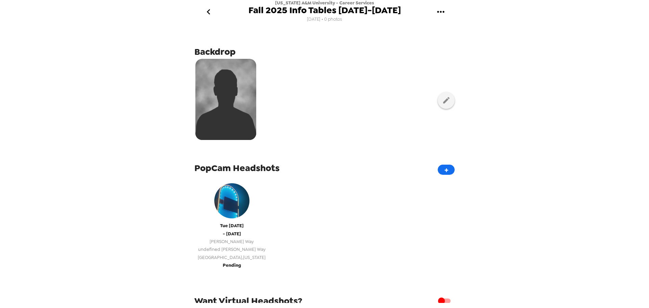
click at [222, 209] on img "button" at bounding box center [231, 200] width 35 height 35
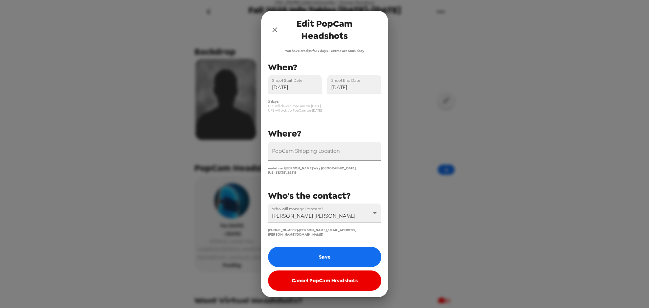
click at [416, 143] on div "Edit PopCam Headshots You have credits for 7 days - extras are $800/day PopCam …" at bounding box center [324, 154] width 649 height 308
click at [336, 250] on button "Save" at bounding box center [324, 257] width 113 height 20
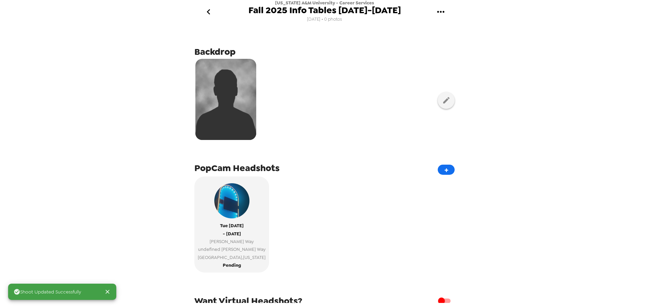
click at [237, 167] on span "PopCam Headshots" at bounding box center [236, 168] width 85 height 12
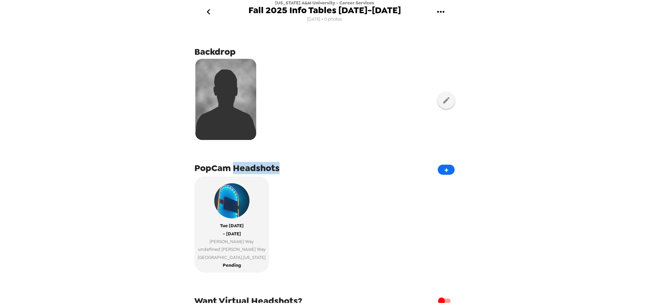
click at [237, 167] on span "PopCam Headshots" at bounding box center [236, 168] width 85 height 12
click at [287, 167] on div "PopCam Headshots +" at bounding box center [324, 168] width 260 height 14
click at [205, 165] on span "PopCam Headshots" at bounding box center [236, 168] width 85 height 12
click at [275, 172] on span "PopCam Headshots" at bounding box center [236, 168] width 85 height 12
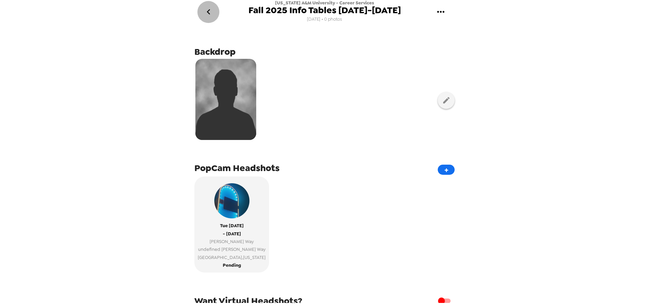
click at [208, 13] on icon "go back" at bounding box center [208, 11] width 11 height 11
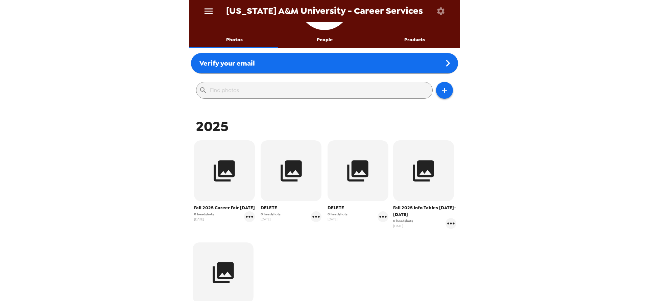
scroll to position [101, 0]
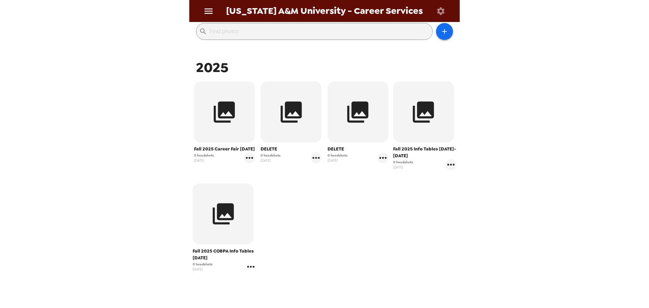
click at [247, 267] on icon "gallery menu" at bounding box center [250, 267] width 7 height 2
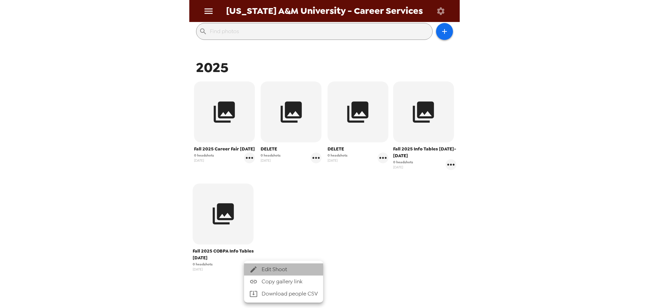
click at [248, 267] on li "Edit Shoot" at bounding box center [283, 269] width 79 height 12
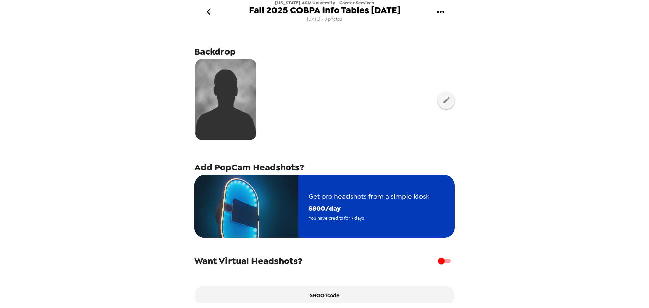
click at [274, 209] on img "button" at bounding box center [246, 206] width 104 height 63
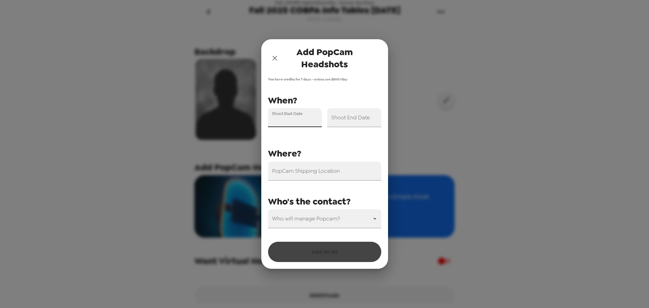
click at [289, 114] on div "Shoot Start Date" at bounding box center [295, 117] width 54 height 19
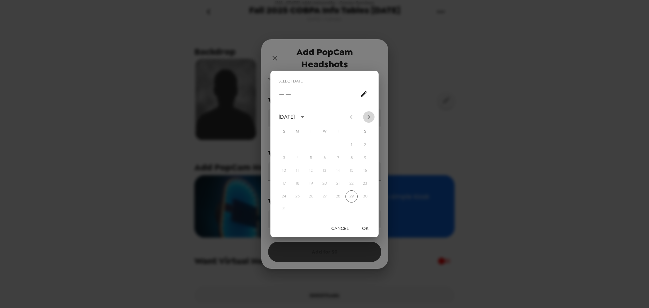
click at [366, 114] on icon "Next month" at bounding box center [369, 117] width 8 height 8
click at [368, 116] on icon "Next month" at bounding box center [369, 117] width 8 height 8
click at [312, 172] on button "14" at bounding box center [311, 171] width 12 height 12
type input "[DATE]"
drag, startPoint x: 369, startPoint y: 230, endPoint x: 368, endPoint y: 226, distance: 4.4
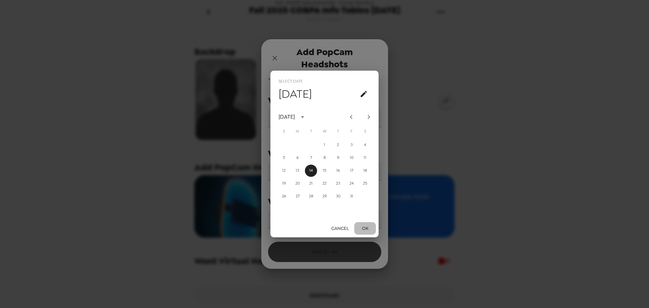
click at [369, 230] on button "OK" at bounding box center [365, 228] width 22 height 13
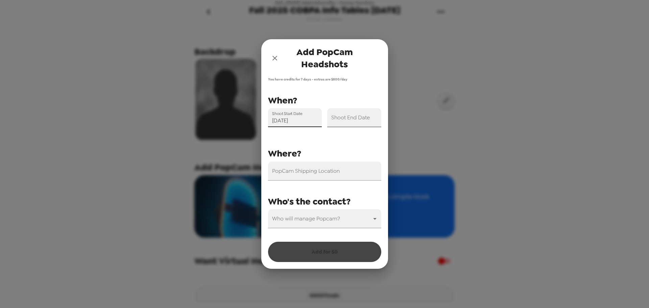
click at [369, 122] on input "Shoot End Date" at bounding box center [354, 117] width 54 height 19
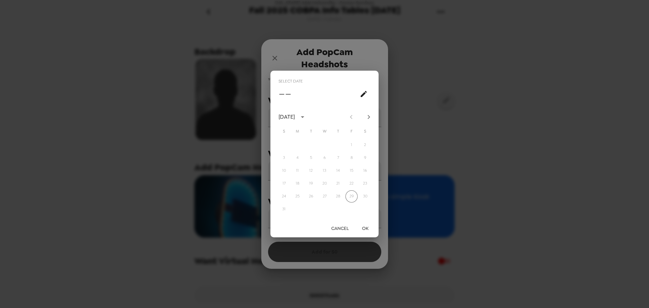
click at [369, 118] on icon "Next month" at bounding box center [369, 117] width 8 height 8
drag, startPoint x: 307, startPoint y: 174, endPoint x: 322, endPoint y: 190, distance: 21.1
click at [307, 174] on button "14" at bounding box center [311, 171] width 12 height 12
type input "[DATE]"
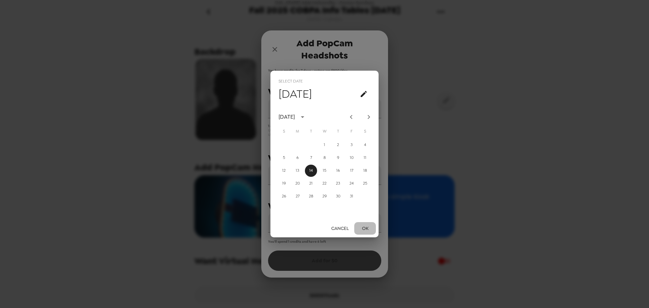
click at [367, 229] on button "OK" at bounding box center [365, 228] width 22 height 13
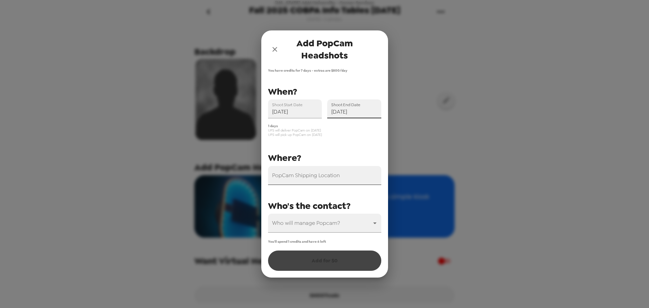
click at [330, 182] on input "PopCam Shipping Location" at bounding box center [324, 175] width 113 height 19
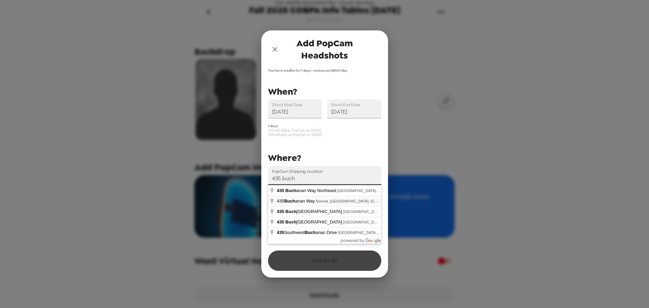
type input "[STREET_ADDRESS][PERSON_NAME]"
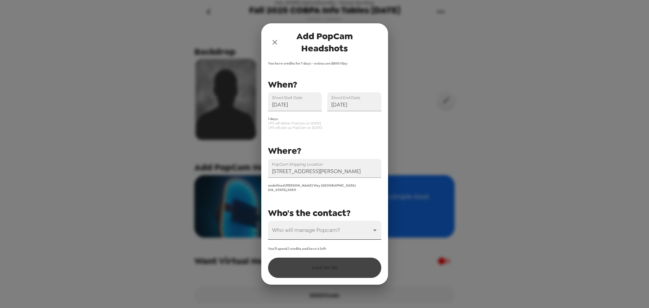
click at [337, 227] on body "[US_STATE] A&M University - Career Services Fall 2025 COBPA Info Tables [DATE] …" at bounding box center [324, 154] width 649 height 308
click at [333, 246] on li "[PERSON_NAME]" at bounding box center [324, 246] width 113 height 12
type input "47514"
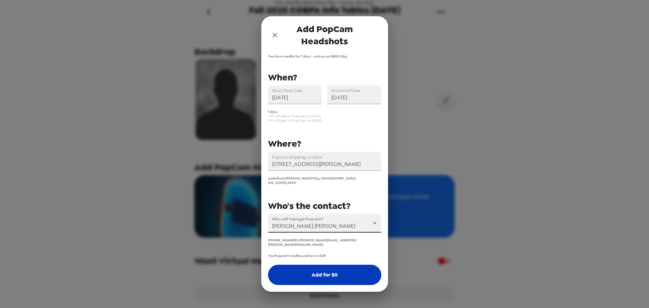
click at [335, 273] on button "Add for $ 0" at bounding box center [324, 275] width 113 height 20
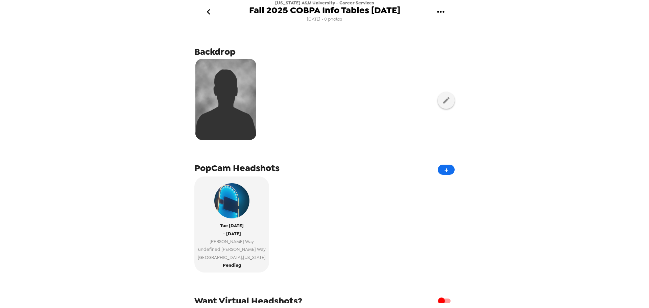
click at [211, 13] on icon "go back" at bounding box center [208, 11] width 11 height 11
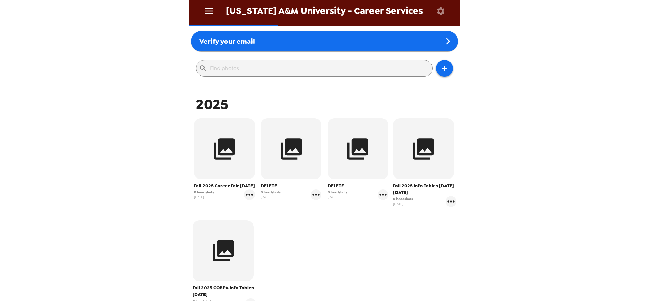
scroll to position [68, 0]
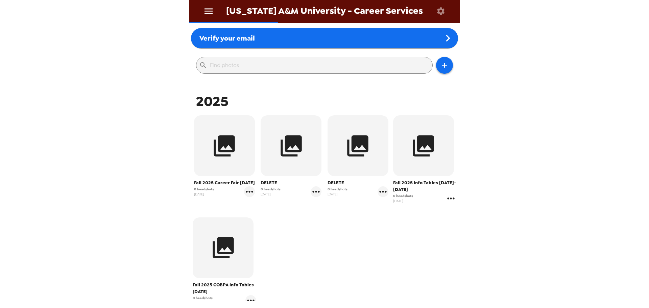
click at [448, 199] on icon "gallery menu" at bounding box center [451, 198] width 11 height 11
click at [455, 211] on div at bounding box center [452, 213] width 12 height 8
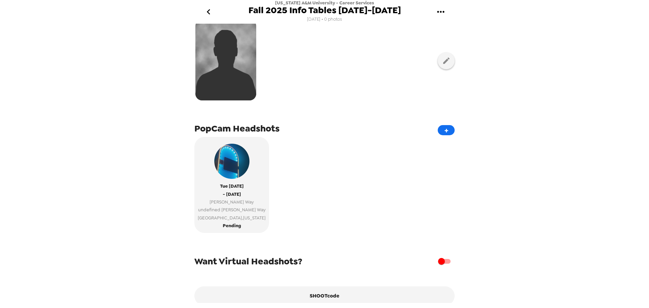
scroll to position [68, 0]
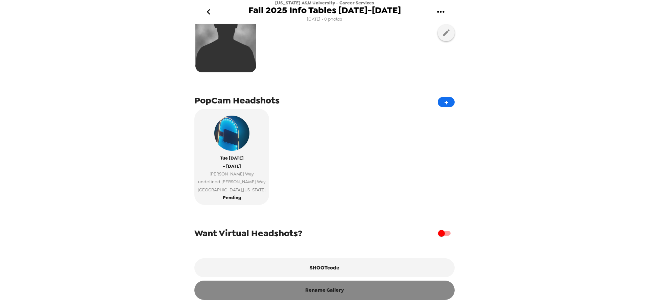
click at [334, 292] on button "Rename Gallery" at bounding box center [324, 290] width 260 height 19
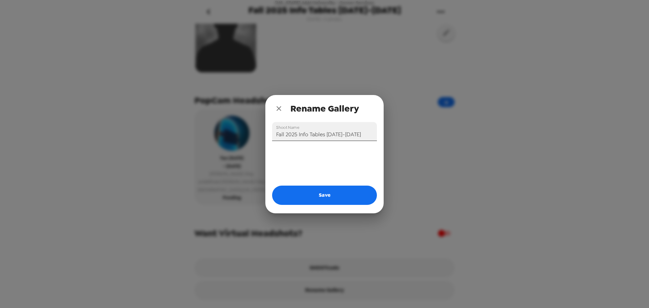
click at [315, 139] on input "Fall 2025 Info Tables [DATE]-[DATE]" at bounding box center [324, 131] width 105 height 19
click at [344, 137] on input "Fall 2025 Info Tables [DATE]-[DATE]" at bounding box center [324, 131] width 105 height 19
click at [278, 112] on icon "close" at bounding box center [279, 108] width 8 height 8
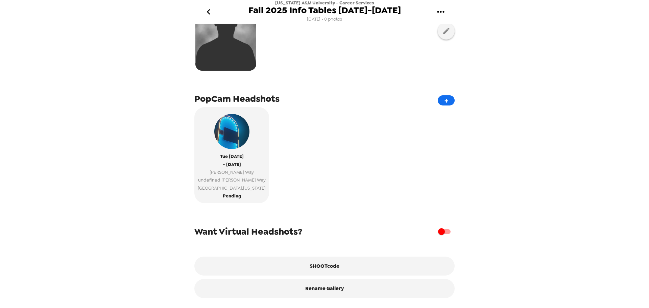
click at [205, 16] on icon "go back" at bounding box center [208, 11] width 11 height 11
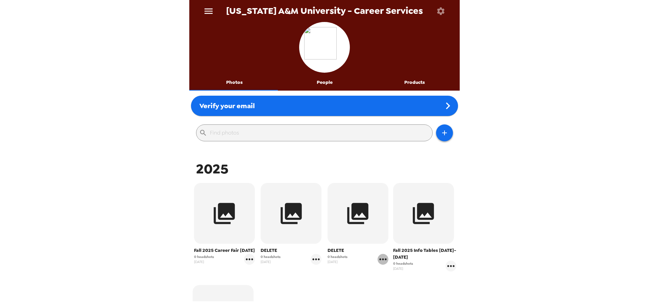
click at [378, 258] on icon "gallery menu" at bounding box center [383, 259] width 11 height 11
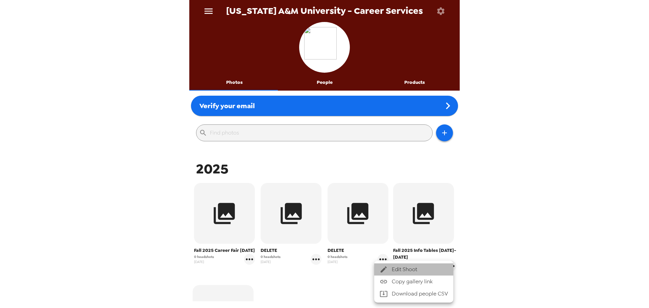
click at [386, 273] on icon at bounding box center [384, 269] width 8 height 8
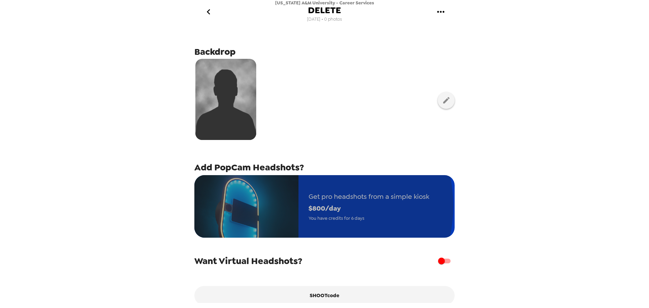
click at [310, 206] on span "$ 800 /day" at bounding box center [369, 209] width 121 height 12
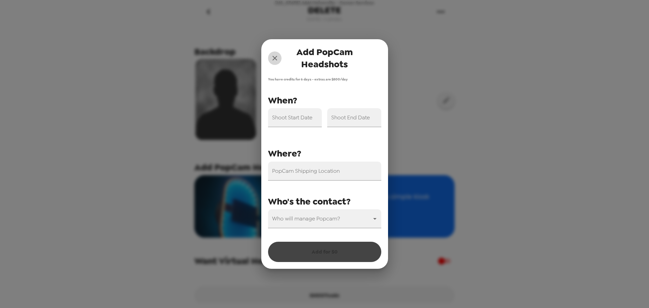
click at [279, 62] on button "close" at bounding box center [275, 58] width 14 height 14
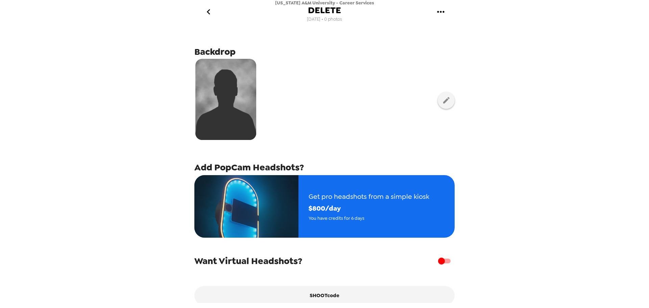
click at [214, 13] on button "go back" at bounding box center [208, 12] width 22 height 22
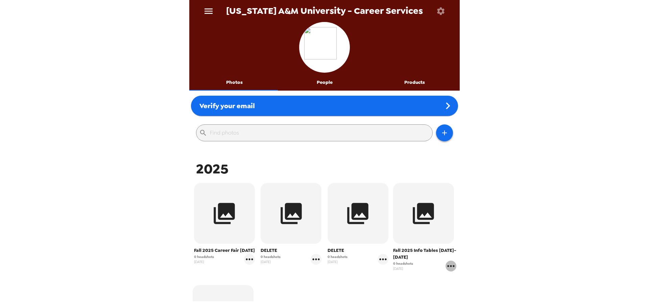
click at [447, 265] on icon "gallery menu" at bounding box center [450, 266] width 7 height 2
click at [451, 271] on icon at bounding box center [450, 269] width 8 height 8
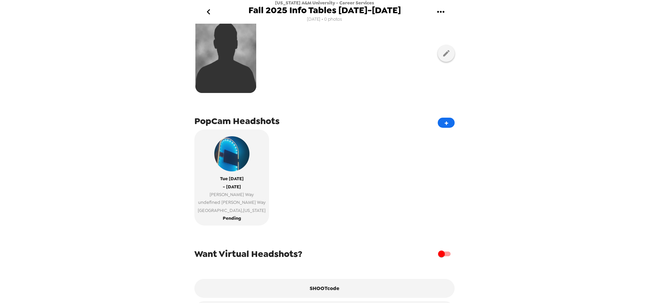
scroll to position [74, 0]
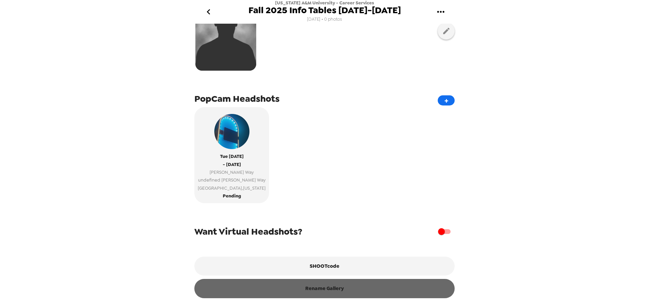
click at [362, 290] on button "Rename Gallery" at bounding box center [324, 288] width 260 height 19
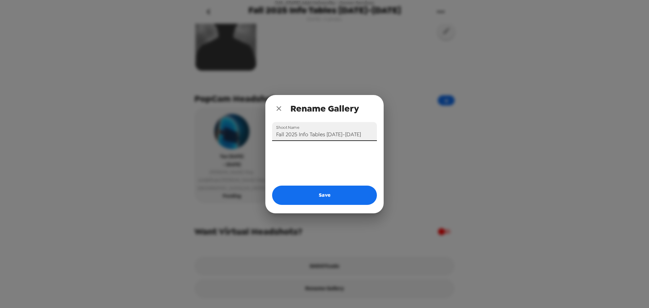
click at [358, 137] on input "Fall 2025 Info Tables [DATE]-[DATE]" at bounding box center [324, 131] width 105 height 19
drag, startPoint x: 355, startPoint y: 133, endPoint x: 298, endPoint y: 138, distance: 57.0
click at [298, 138] on input "Fall 2025 Info Tables [DATE]-[DATE]" at bounding box center [324, 131] width 105 height 19
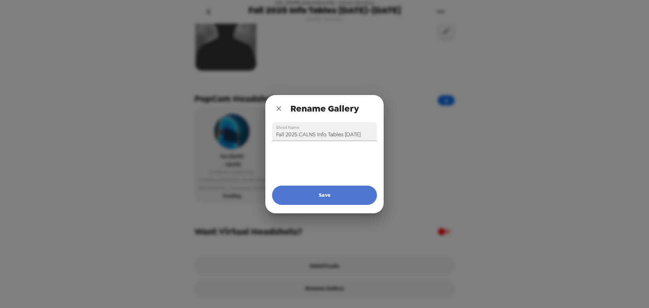
click at [337, 194] on button "Save" at bounding box center [324, 195] width 105 height 19
type input "Fall 2025 Info Tables [DATE]-[DATE]"
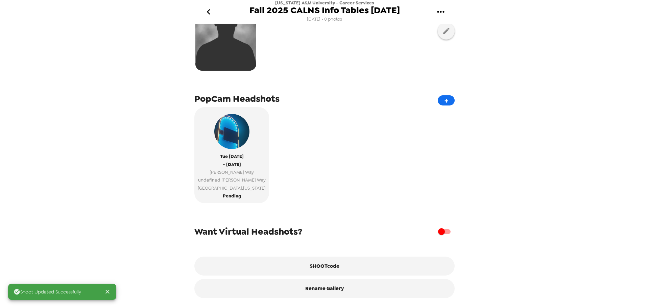
click at [208, 12] on icon "go back" at bounding box center [208, 11] width 3 height 5
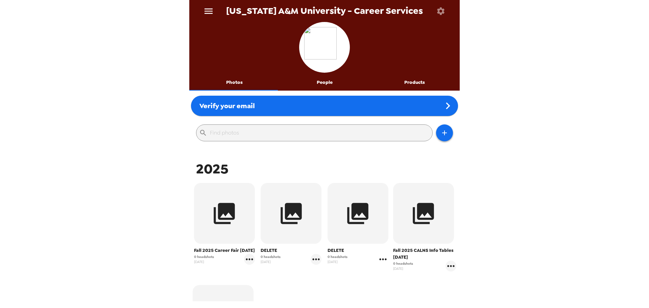
click at [379, 259] on icon "gallery menu" at bounding box center [382, 259] width 7 height 2
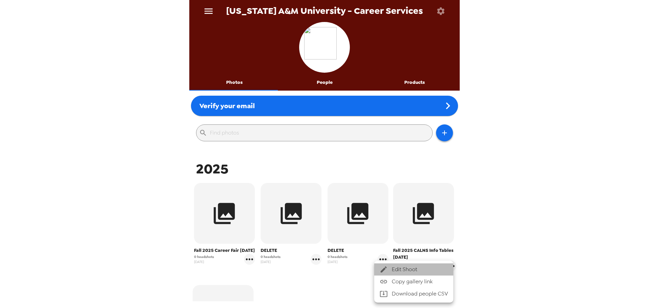
click at [390, 270] on div at bounding box center [386, 269] width 12 height 8
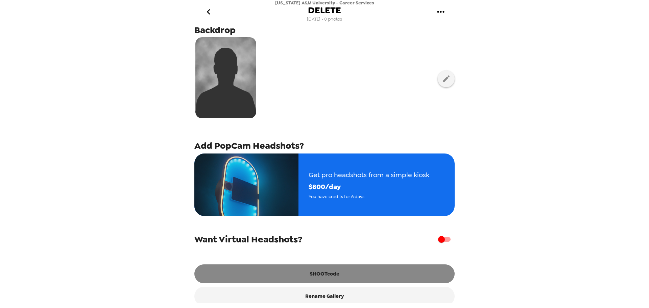
scroll to position [33, 0]
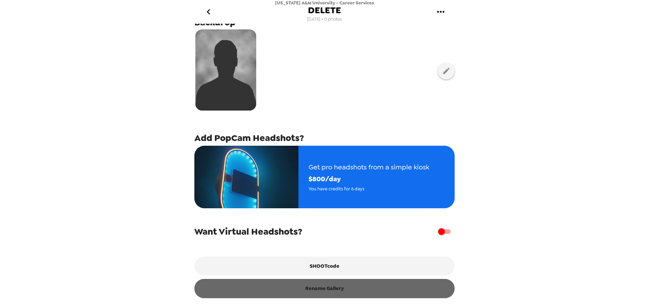
click at [334, 290] on button "Rename Gallery" at bounding box center [324, 288] width 260 height 19
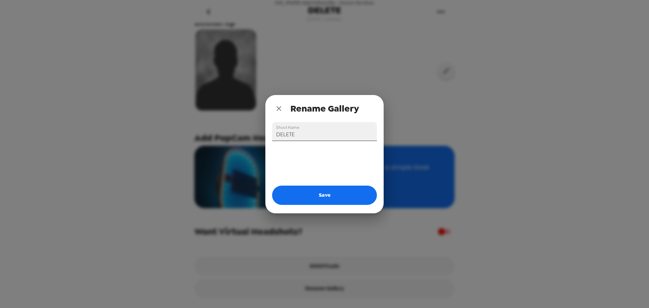
click at [308, 134] on input "DELETE" at bounding box center [324, 131] width 105 height 19
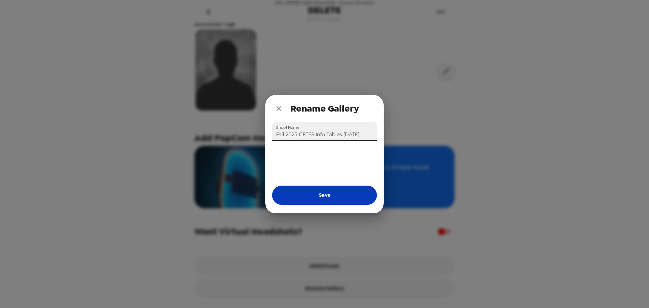
click at [332, 193] on button "Save" at bounding box center [324, 195] width 105 height 19
type input "DELETE"
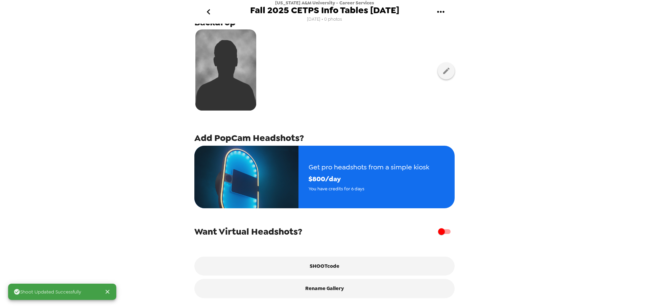
click at [204, 9] on icon "go back" at bounding box center [208, 11] width 11 height 11
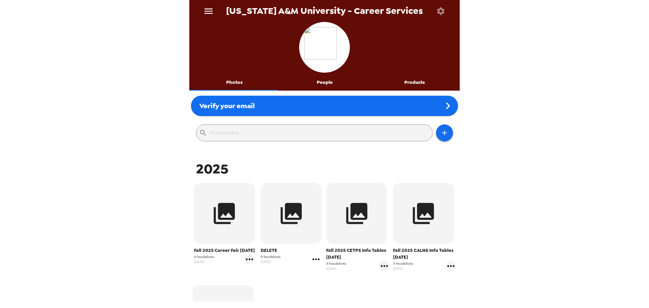
click at [315, 261] on icon "gallery menu" at bounding box center [316, 259] width 11 height 11
click at [325, 267] on div at bounding box center [321, 269] width 12 height 8
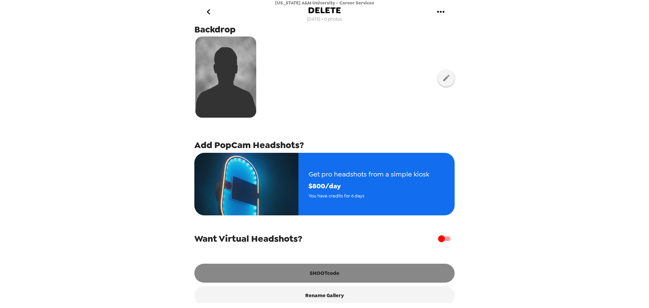
scroll to position [33, 0]
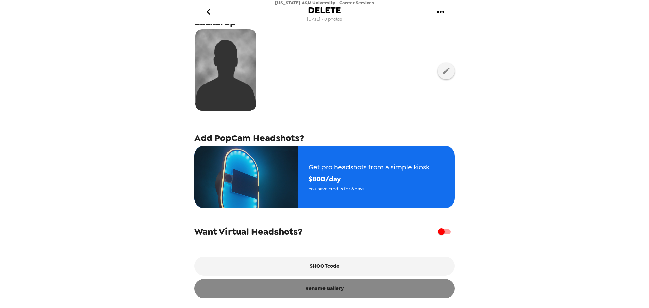
click at [374, 292] on button "Rename Gallery" at bounding box center [324, 288] width 260 height 19
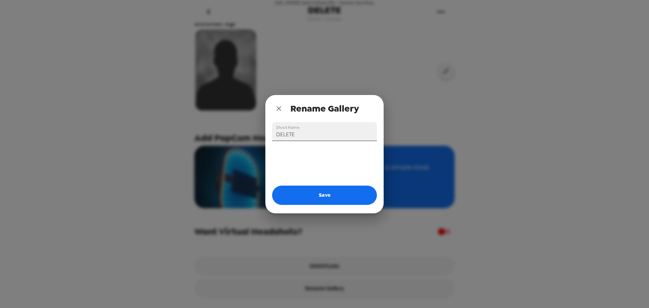
click at [313, 130] on input "DELETE" at bounding box center [324, 131] width 105 height 19
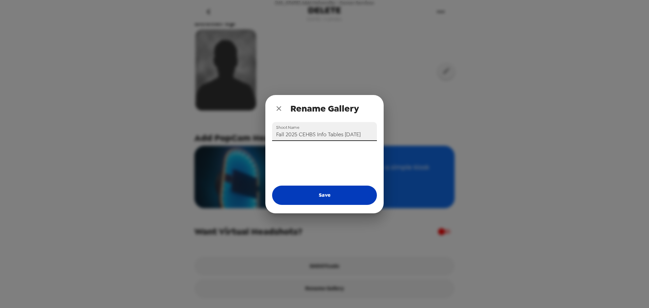
click at [334, 195] on button "Save" at bounding box center [324, 195] width 105 height 19
type input "DELETE"
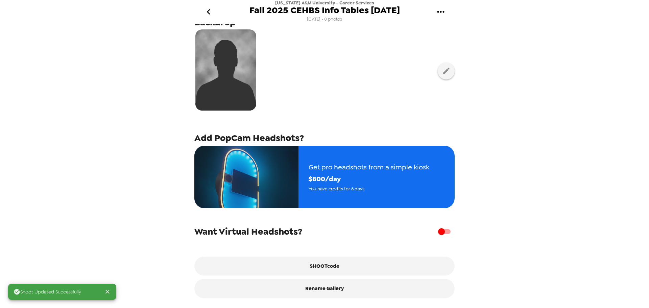
click at [211, 13] on icon "go back" at bounding box center [208, 11] width 11 height 11
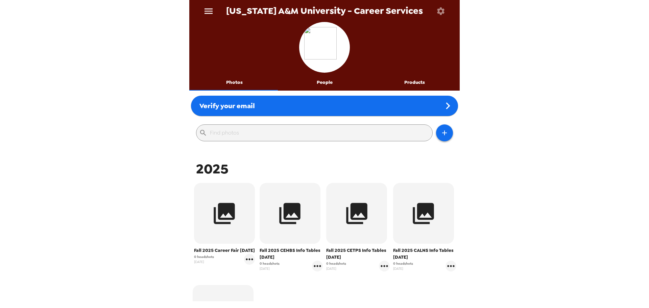
scroll to position [101, 0]
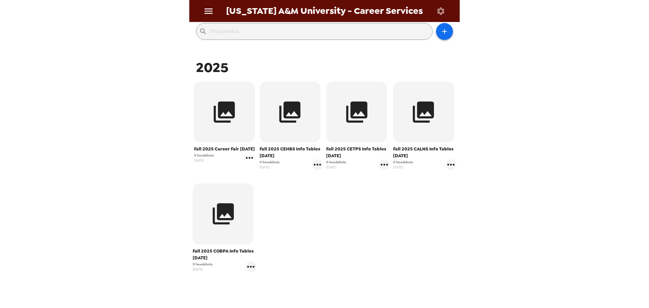
click at [250, 157] on icon "gallery menu" at bounding box center [249, 158] width 11 height 11
click at [272, 172] on span "Edit Shoot" at bounding box center [290, 172] width 56 height 8
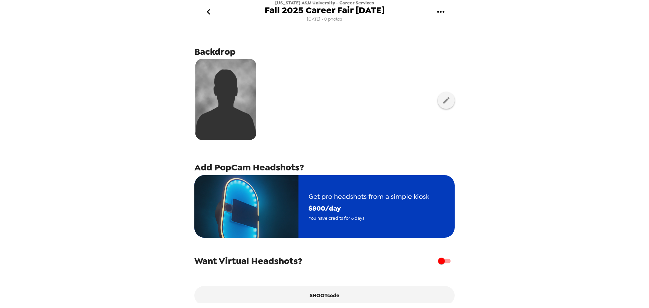
click at [279, 219] on img "button" at bounding box center [246, 206] width 104 height 63
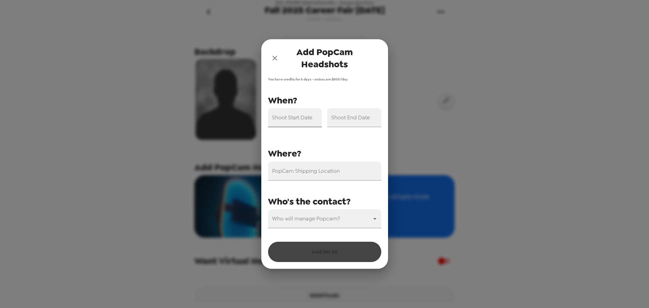
click at [299, 122] on input "Shoot Start Date" at bounding box center [295, 117] width 54 height 19
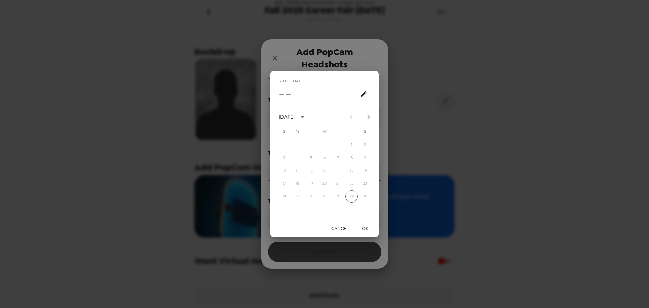
click at [366, 117] on icon "Next month" at bounding box center [369, 117] width 8 height 8
click at [333, 182] on button "25" at bounding box center [338, 184] width 12 height 12
type input "[DATE]"
click at [363, 229] on button "OK" at bounding box center [365, 228] width 22 height 13
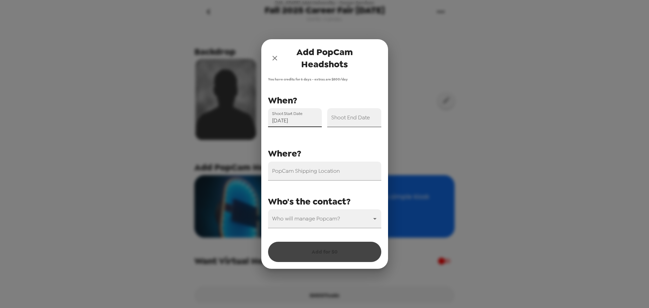
click at [363, 118] on input "Shoot End Date" at bounding box center [354, 117] width 54 height 19
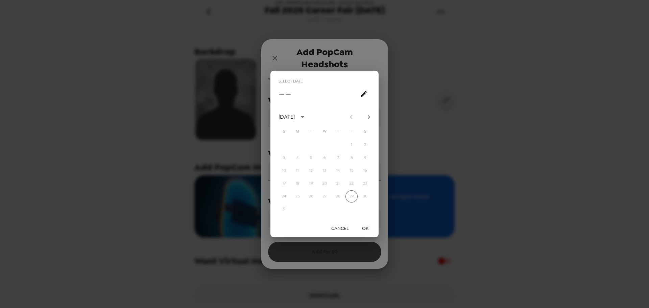
click at [369, 109] on div "[DATE] S M T W T F S 1 2 3 4 5 6 7 8 9 10 11 12 13 14 15 16 17 18 19 20 21 22 2…" at bounding box center [325, 163] width 108 height 113
click at [373, 114] on button "Next month" at bounding box center [368, 116] width 11 height 11
click at [342, 185] on button "25" at bounding box center [338, 184] width 12 height 12
type input "[DATE]"
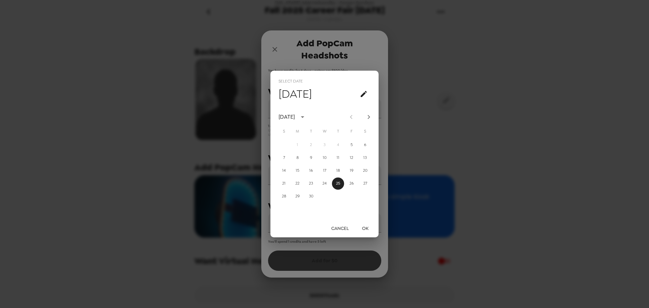
click at [364, 228] on button "OK" at bounding box center [365, 228] width 22 height 13
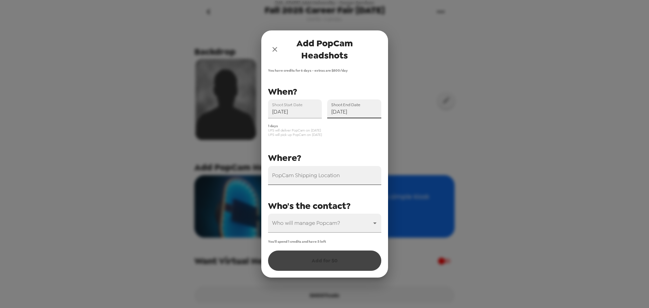
click at [309, 173] on div "PopCam Shipping Location" at bounding box center [324, 175] width 113 height 19
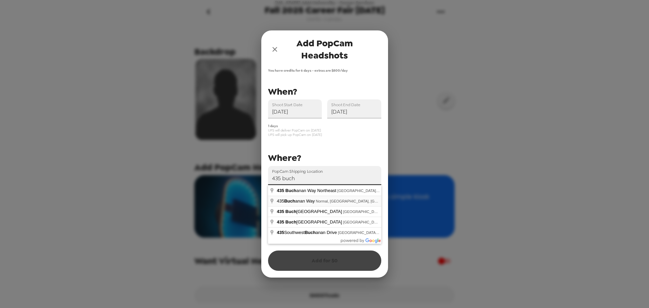
type input "[STREET_ADDRESS][PERSON_NAME]"
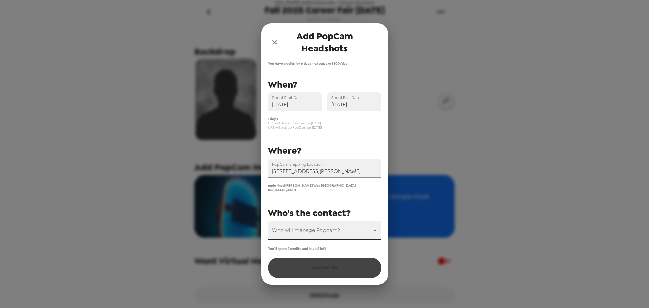
click at [306, 233] on body "[US_STATE] A&M University - Career Services Fall 2025 Career Fair [DATE] [DATE]…" at bounding box center [324, 154] width 649 height 308
click at [318, 247] on li "[PERSON_NAME]" at bounding box center [324, 246] width 113 height 12
type input "47514"
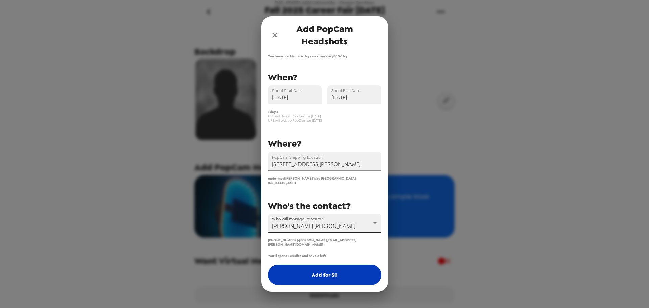
click at [325, 265] on button "Add for $ 0" at bounding box center [324, 275] width 113 height 20
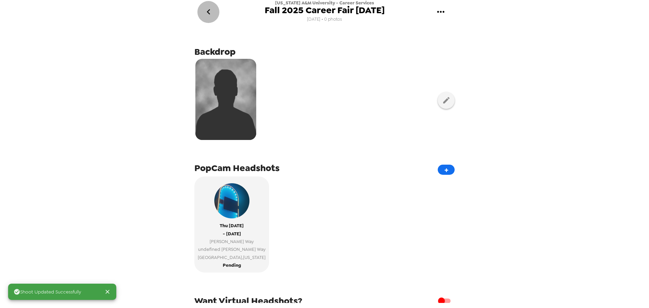
click at [210, 15] on icon "go back" at bounding box center [208, 11] width 11 height 11
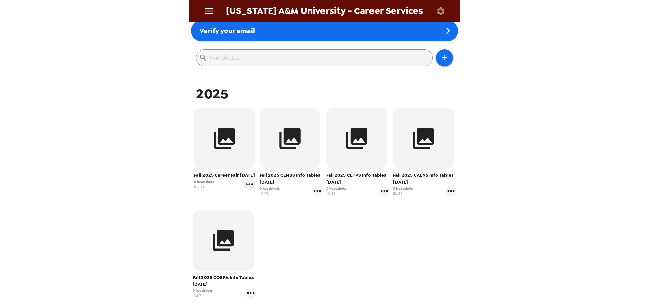
scroll to position [169, 0]
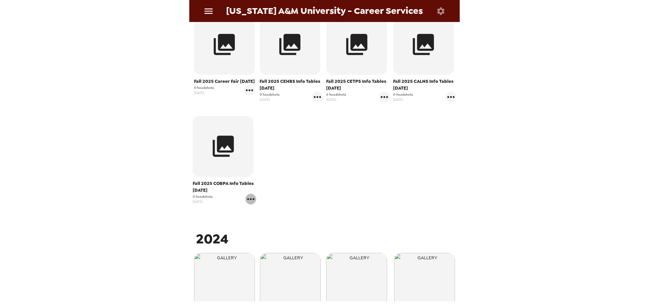
click at [252, 195] on icon "gallery menu" at bounding box center [251, 199] width 11 height 11
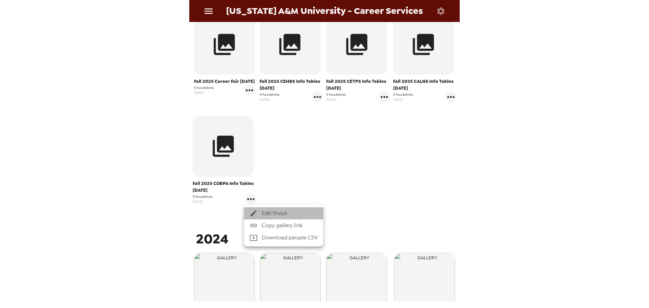
click at [258, 210] on div at bounding box center [256, 213] width 12 height 8
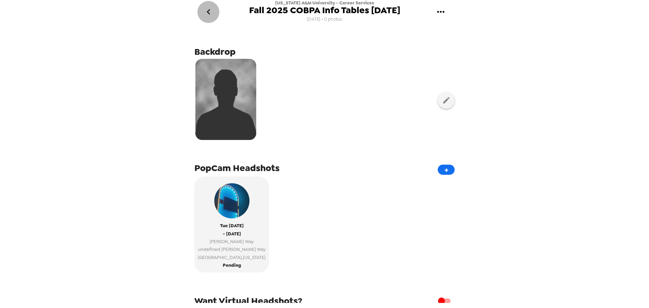
click at [208, 12] on icon "go back" at bounding box center [208, 11] width 3 height 5
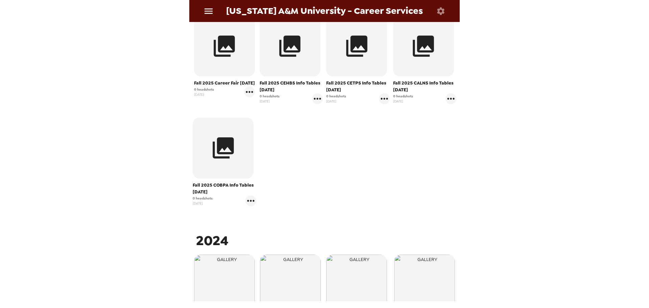
scroll to position [34, 0]
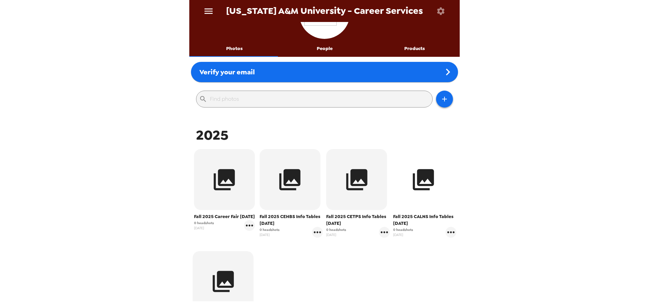
click at [416, 199] on button "button" at bounding box center [423, 179] width 61 height 61
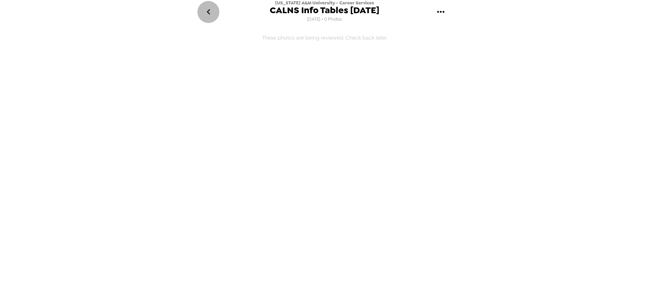
click at [216, 10] on button "go back" at bounding box center [208, 12] width 22 height 22
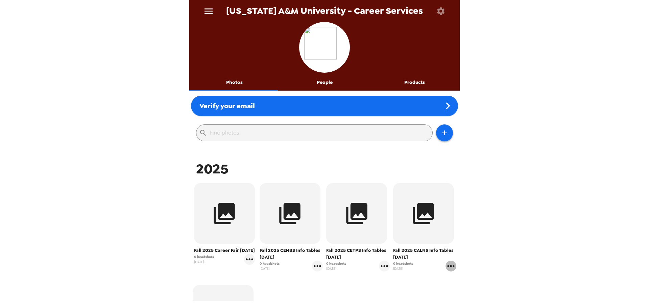
click at [446, 266] on icon "gallery menu" at bounding box center [451, 266] width 11 height 11
click at [412, 282] on div at bounding box center [324, 154] width 649 height 308
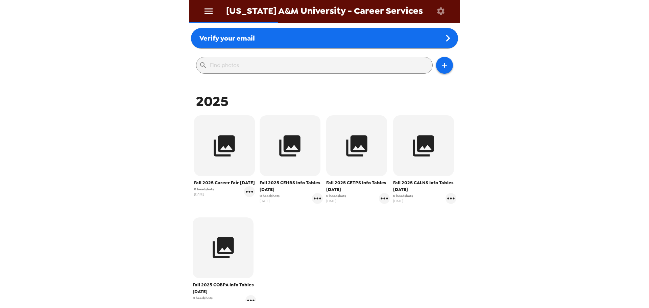
click at [206, 100] on span "2025" at bounding box center [212, 101] width 32 height 18
click at [207, 100] on span "2025" at bounding box center [212, 101] width 32 height 18
click at [253, 101] on div "2025" at bounding box center [324, 101] width 267 height 18
drag, startPoint x: 194, startPoint y: 100, endPoint x: 184, endPoint y: 100, distance: 9.8
click at [184, 100] on div "[US_STATE] A&M University - Career Services Photos People Products Verify your …" at bounding box center [324, 154] width 649 height 308
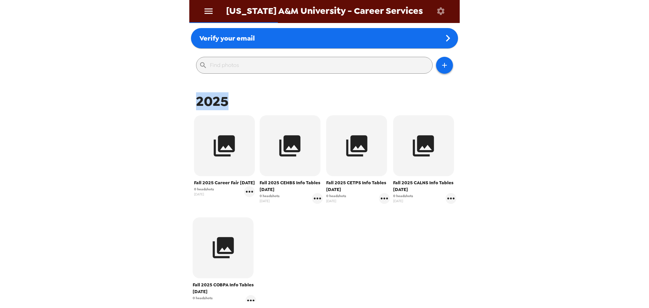
click at [213, 99] on span "2025" at bounding box center [212, 101] width 32 height 18
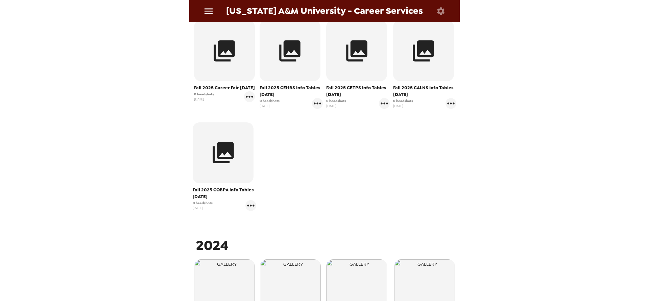
scroll to position [0, 0]
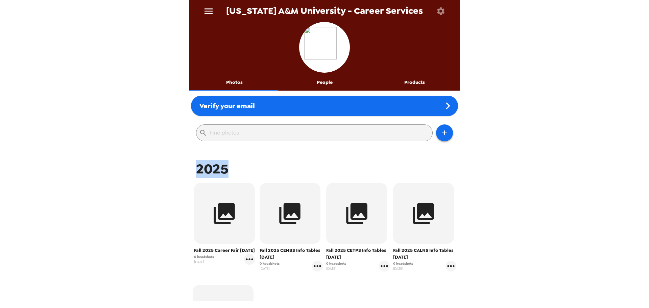
drag, startPoint x: 192, startPoint y: 167, endPoint x: 226, endPoint y: 170, distance: 33.3
click at [226, 170] on div "2025" at bounding box center [324, 169] width 267 height 18
click at [233, 169] on div "2025" at bounding box center [324, 169] width 267 height 18
